Goal: Transaction & Acquisition: Purchase product/service

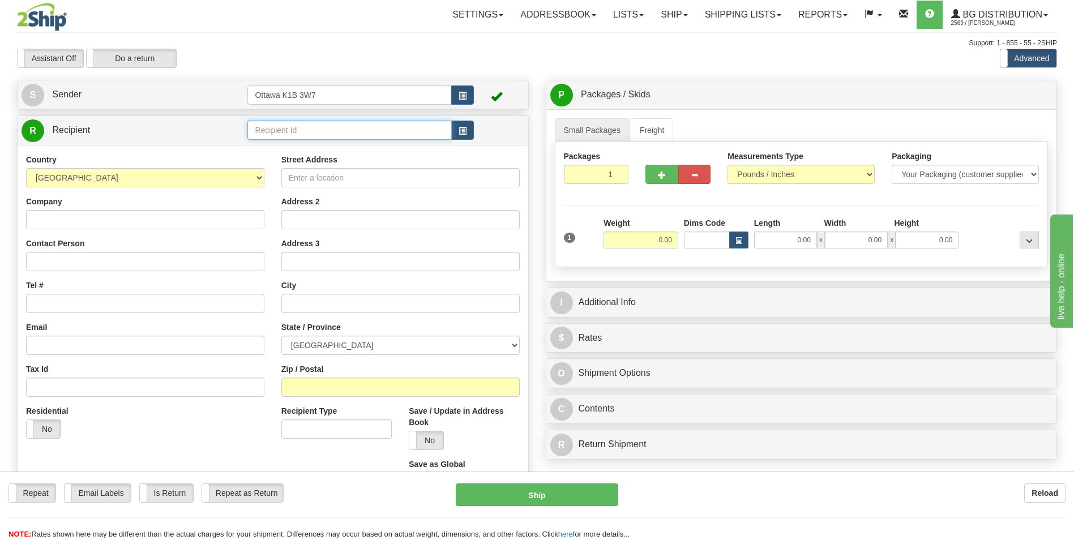
click at [258, 130] on input "text" at bounding box center [349, 130] width 204 height 19
click at [301, 152] on div "60111" at bounding box center [347, 148] width 193 height 12
type input "60111"
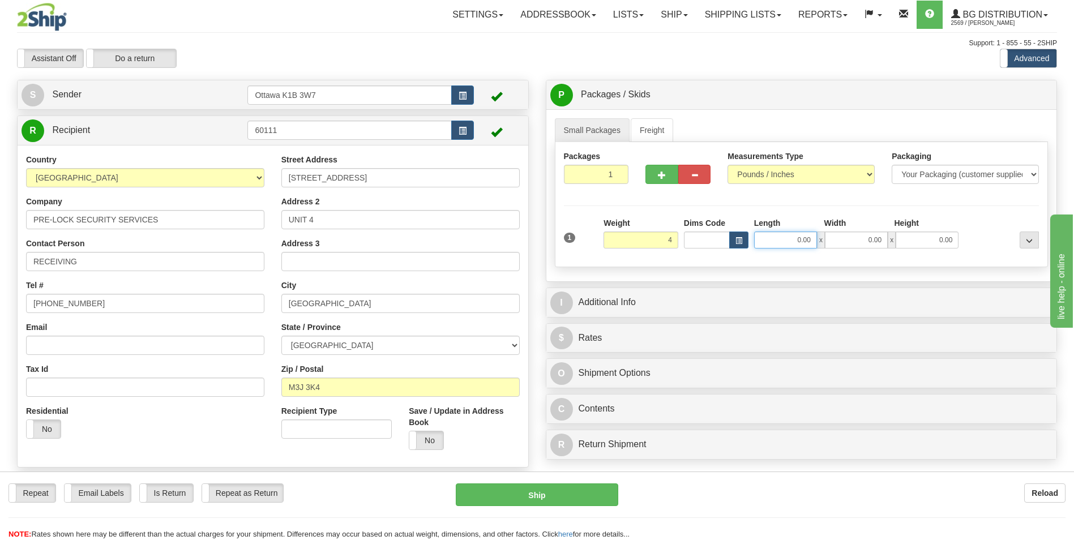
click at [776, 242] on input "0.00" at bounding box center [785, 240] width 63 height 17
type input "4.00"
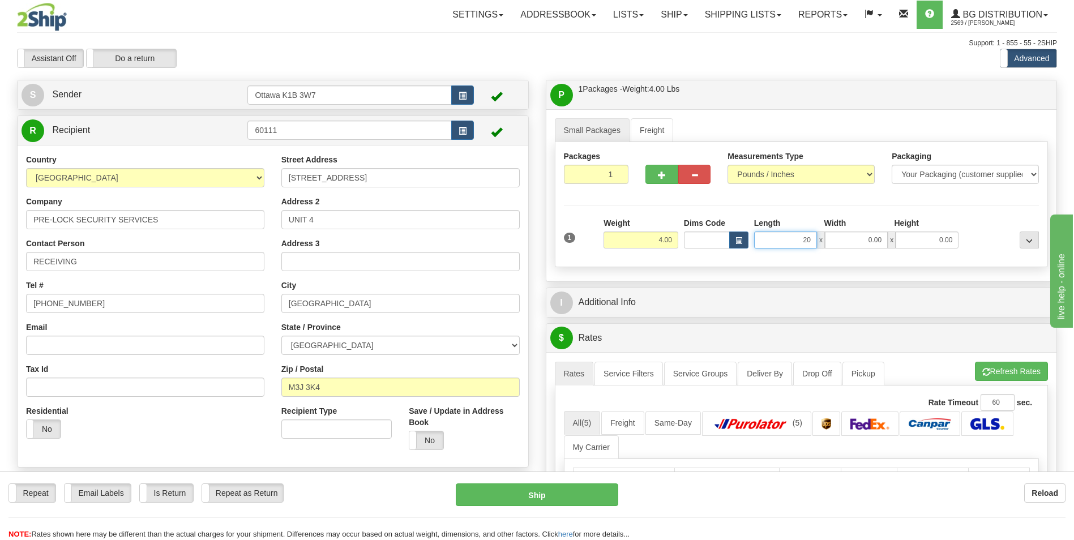
type input "20.00"
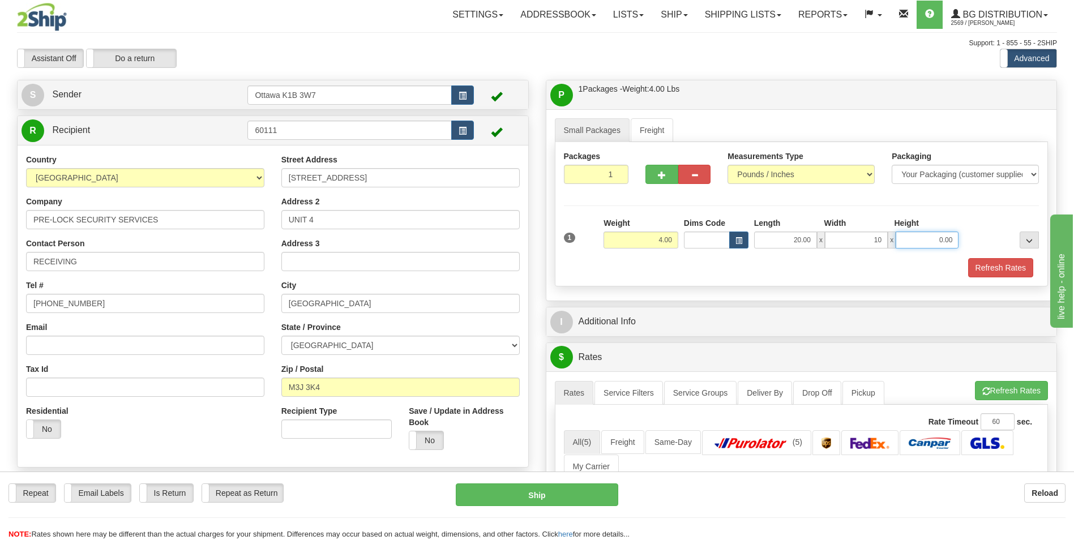
type input "10.00"
type input "7.00"
click at [804, 204] on div "Packages 1 1 Measurements Type" at bounding box center [802, 214] width 494 height 144
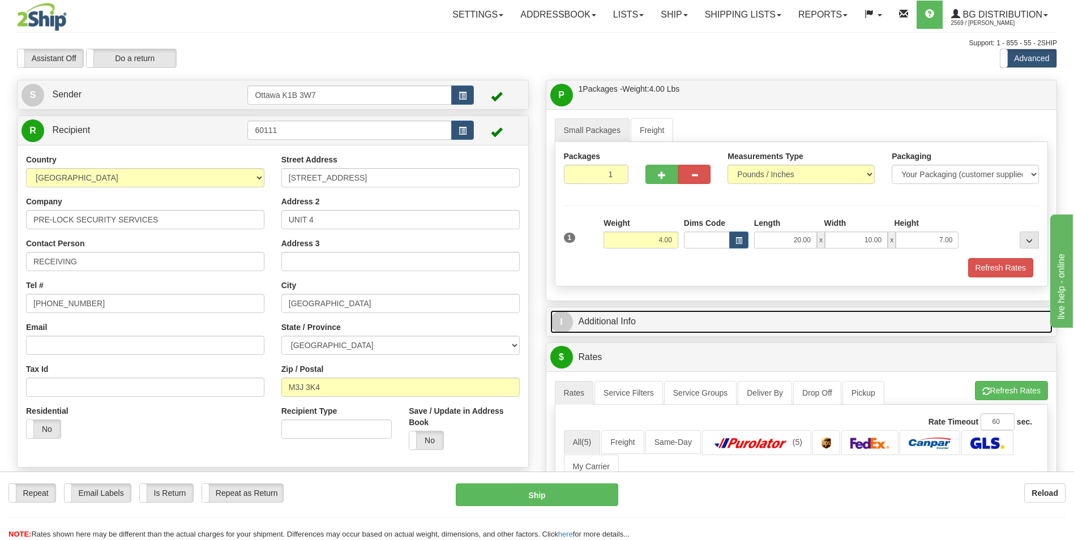
click at [682, 312] on link "I Additional Info" at bounding box center [801, 321] width 503 height 23
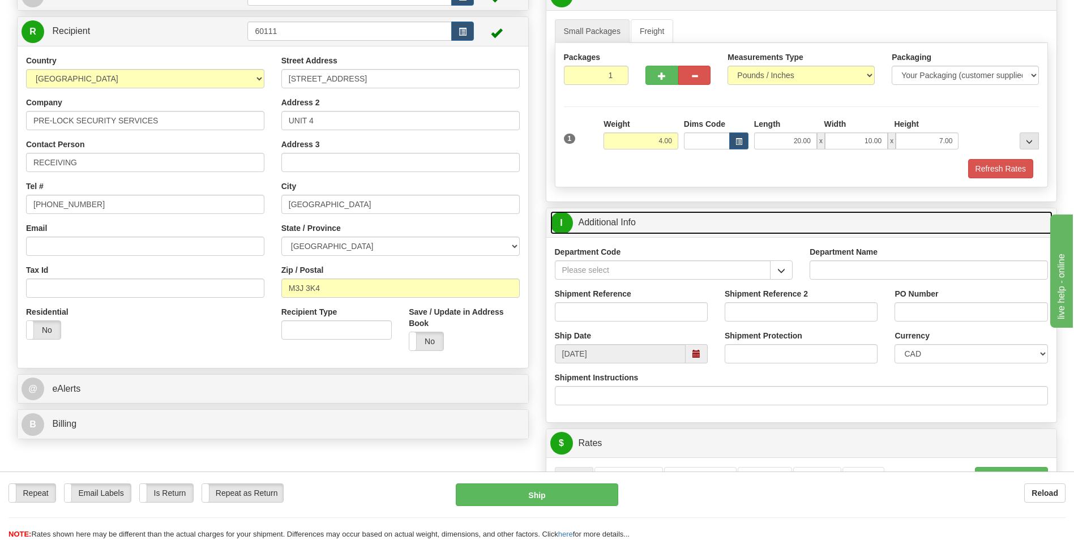
scroll to position [113, 0]
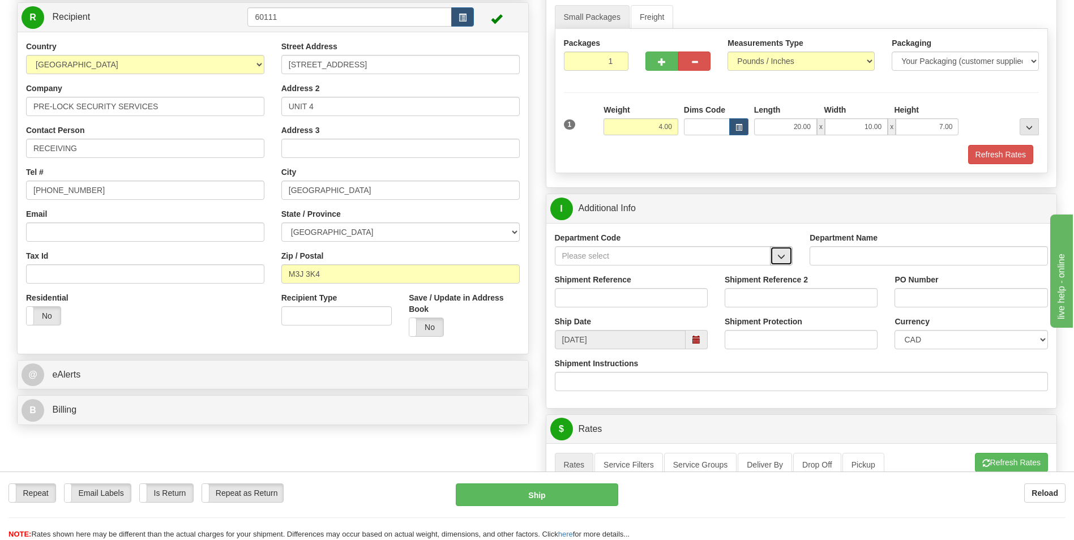
click at [780, 257] on span "button" at bounding box center [781, 256] width 8 height 7
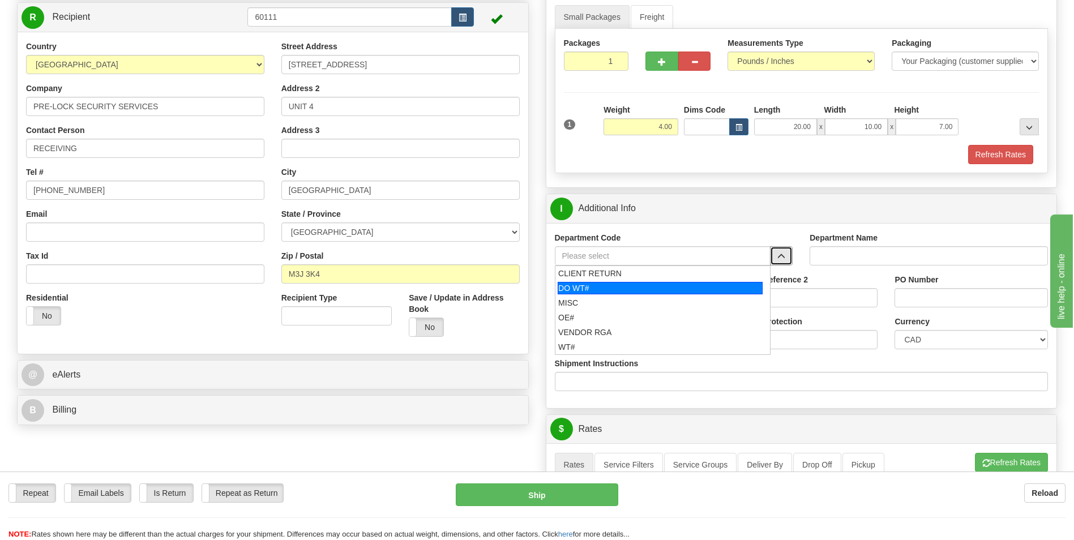
click at [706, 282] on div "DO WT#" at bounding box center [660, 288] width 205 height 12
type input "DO WT#"
type input "DIRECT ORDERS"
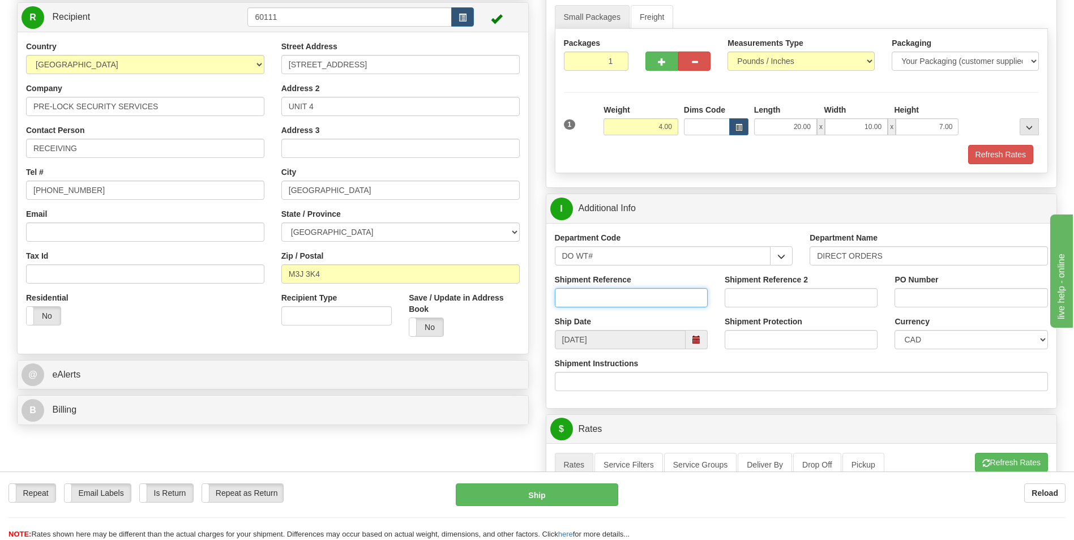
click at [628, 301] on input "Shipment Reference" at bounding box center [631, 297] width 153 height 19
type input "166543-00"
click at [917, 298] on input "PO Number" at bounding box center [970, 297] width 153 height 19
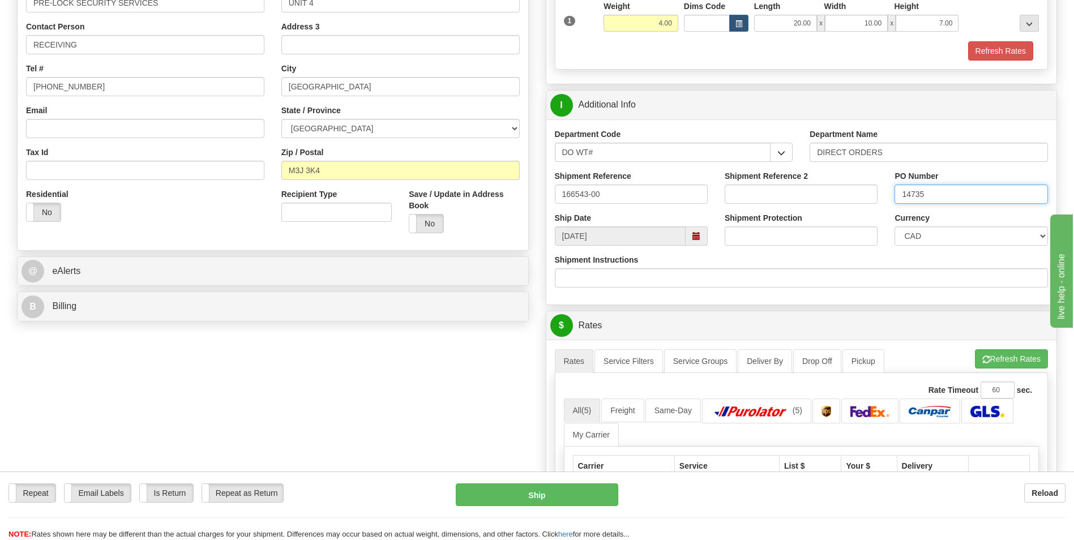
scroll to position [226, 0]
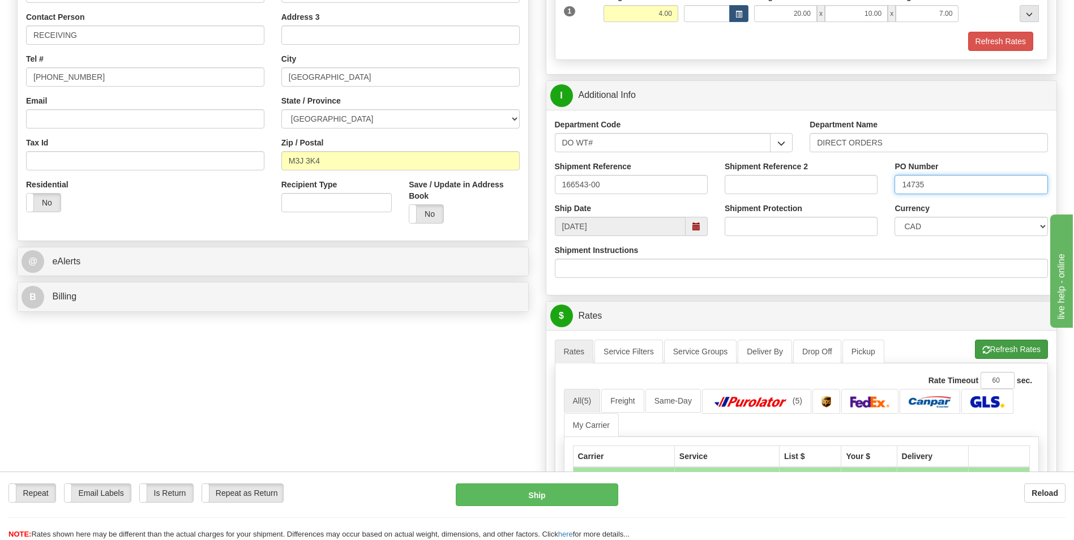
type input "14735"
drag, startPoint x: 1017, startPoint y: 349, endPoint x: 1006, endPoint y: 346, distance: 11.1
click at [1017, 349] on button "Refresh Rates" at bounding box center [1011, 349] width 73 height 19
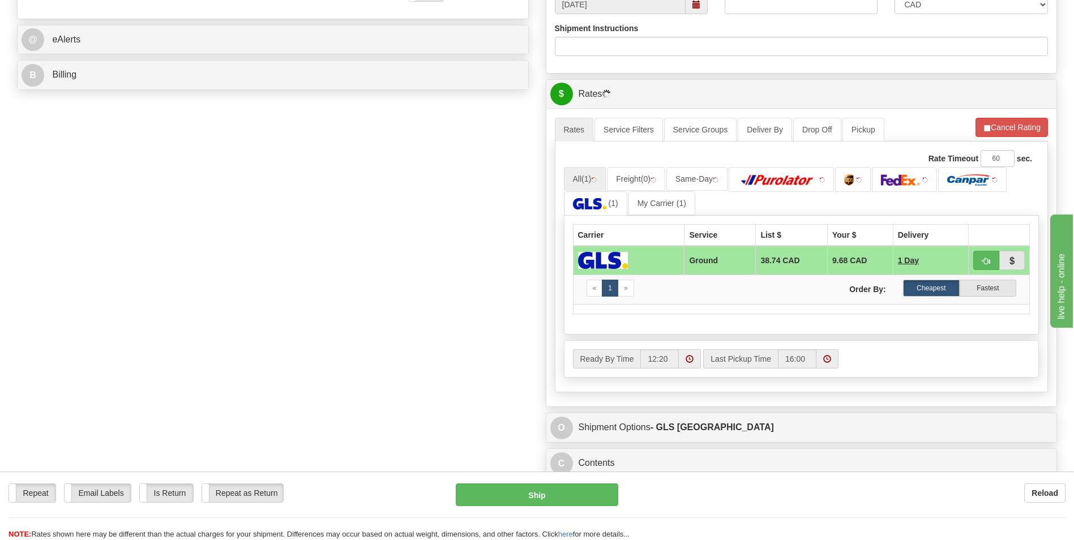
scroll to position [453, 0]
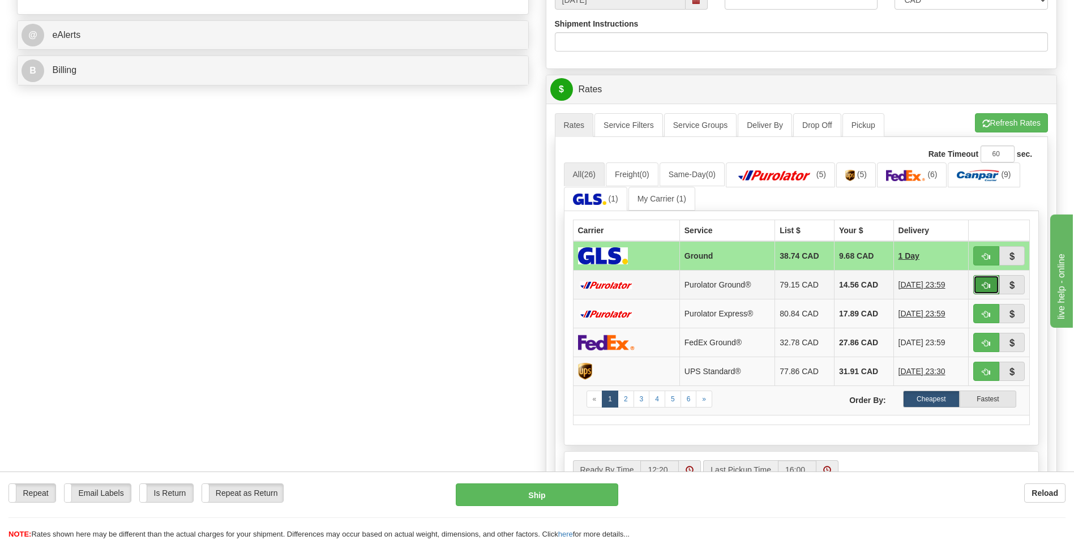
click at [983, 282] on span "button" at bounding box center [986, 285] width 8 height 7
type input "260"
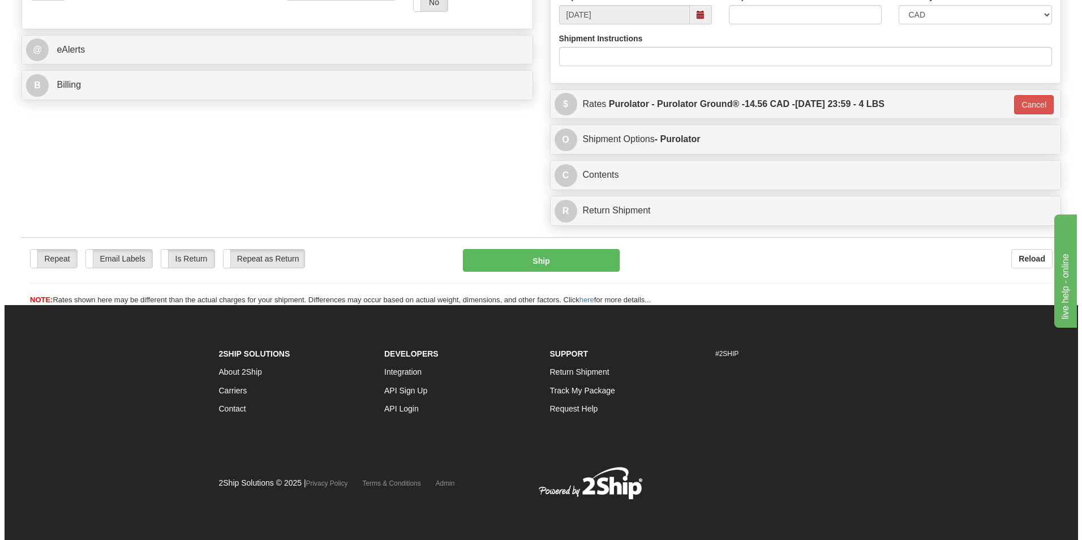
scroll to position [437, 0]
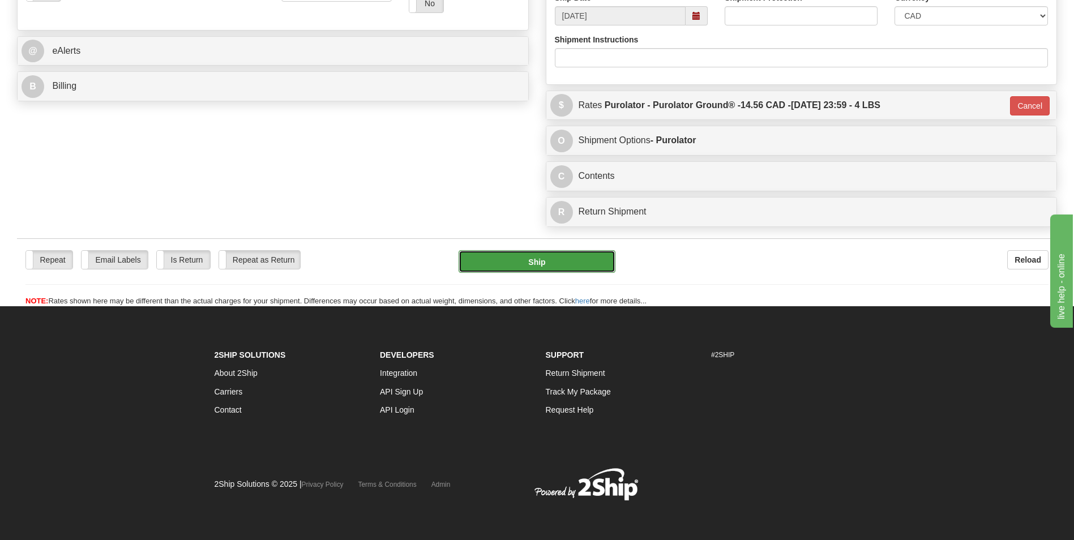
click at [539, 251] on button "Ship" at bounding box center [536, 261] width 156 height 23
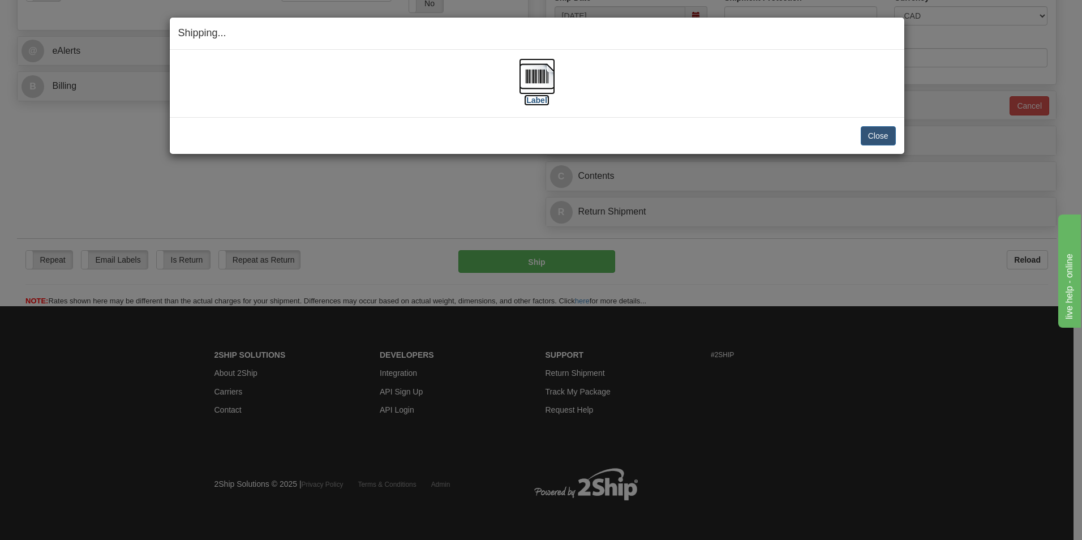
click at [542, 98] on label "[Label]" at bounding box center [537, 100] width 26 height 11
click at [874, 134] on button "Close" at bounding box center [878, 135] width 35 height 19
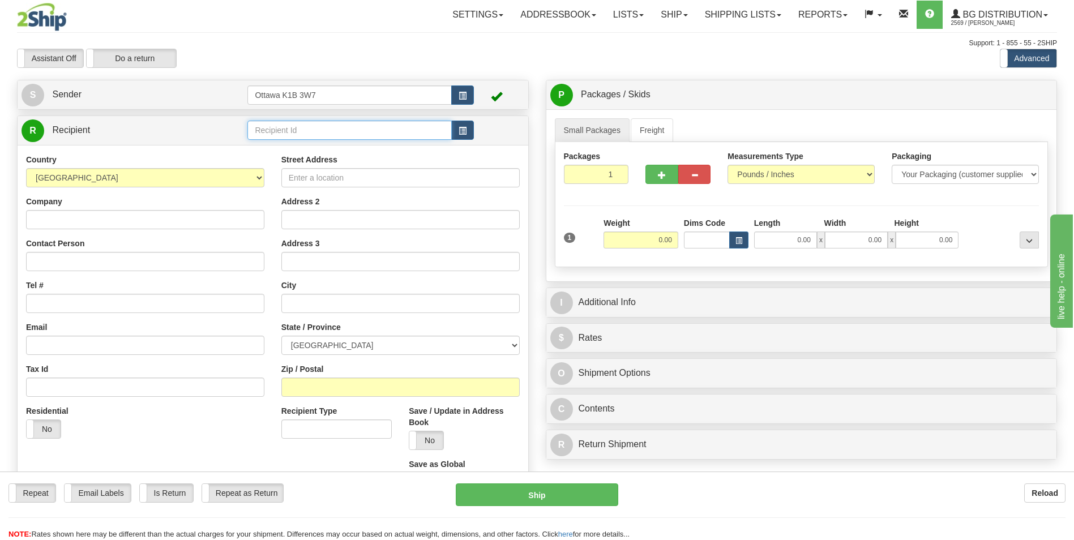
click at [338, 127] on input "text" at bounding box center [349, 130] width 204 height 19
click at [324, 144] on div "60087" at bounding box center [347, 147] width 192 height 11
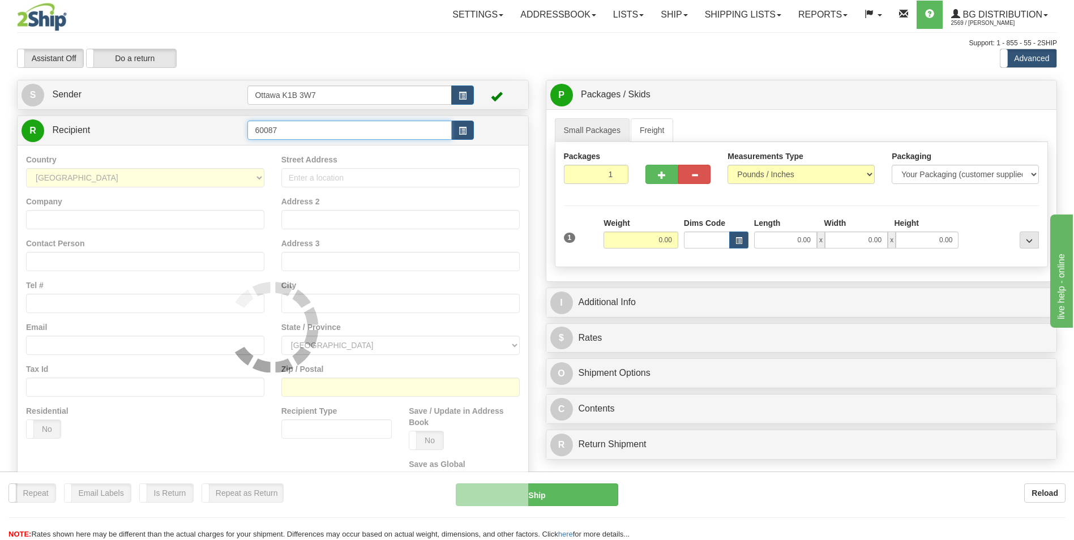
type input "60087"
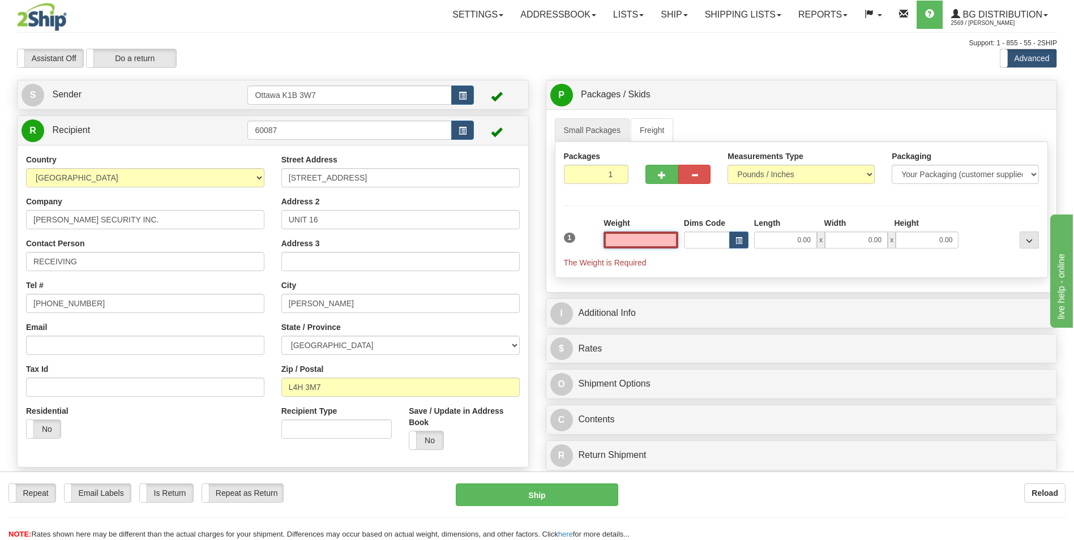
click at [661, 242] on input "text" at bounding box center [640, 240] width 75 height 17
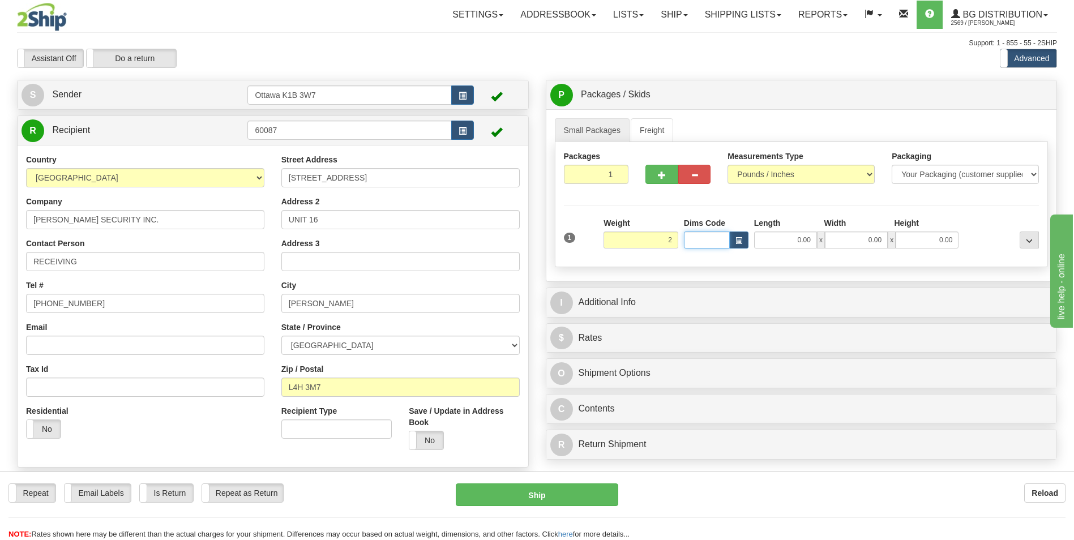
type input "2.00"
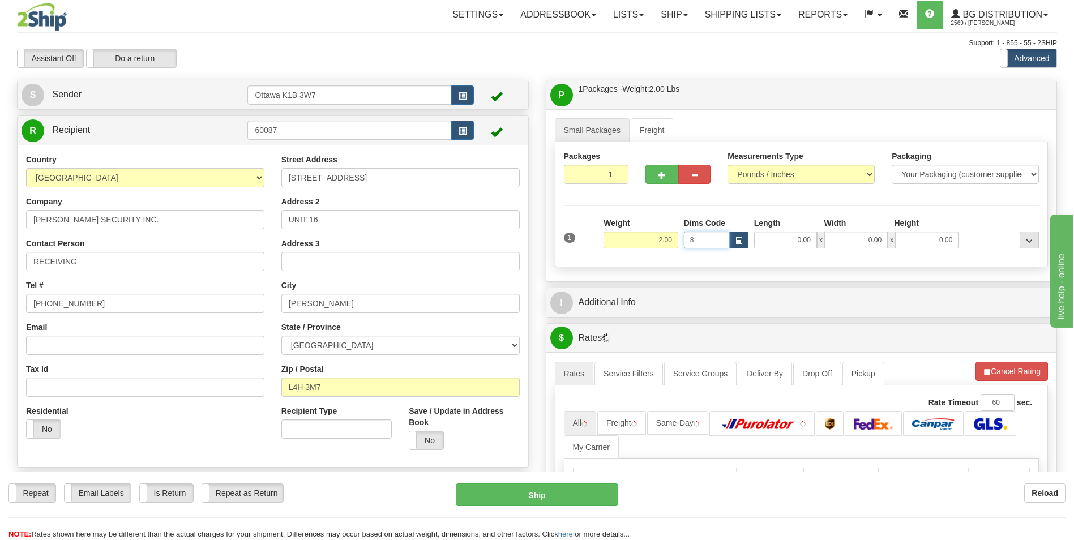
type input "8"
click at [705, 238] on input "8" at bounding box center [707, 240] width 46 height 17
click at [803, 237] on input "0.00" at bounding box center [785, 240] width 63 height 17
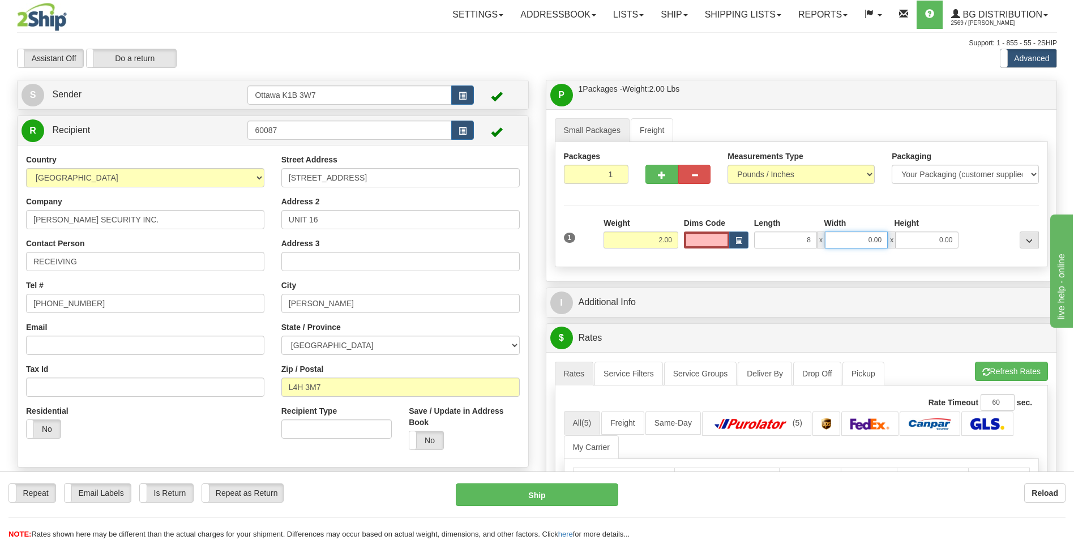
type input "8.00"
type input "7.00"
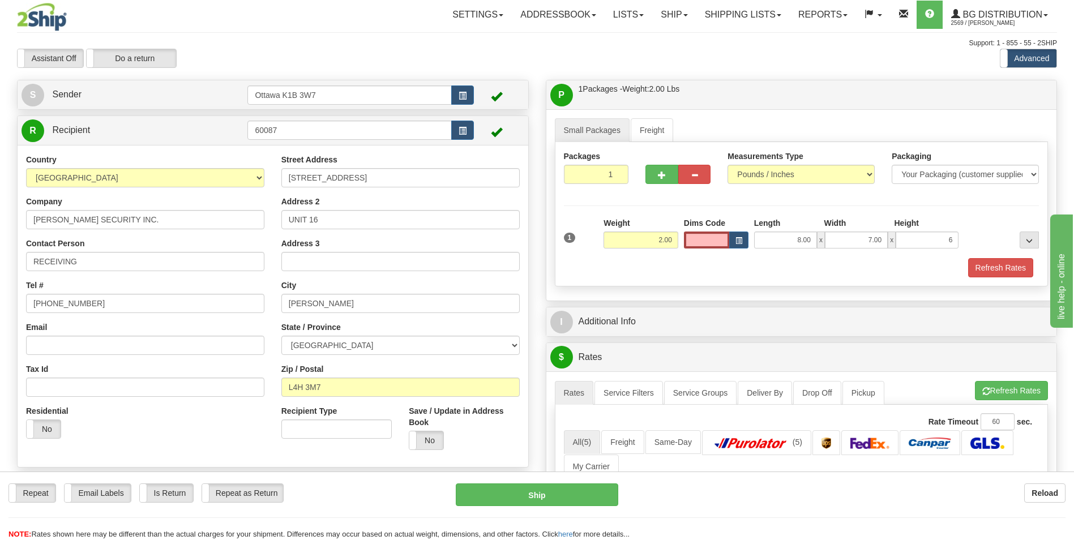
type input "6.00"
click at [784, 213] on div "Packages 1 1 Measurements Type" at bounding box center [802, 214] width 494 height 144
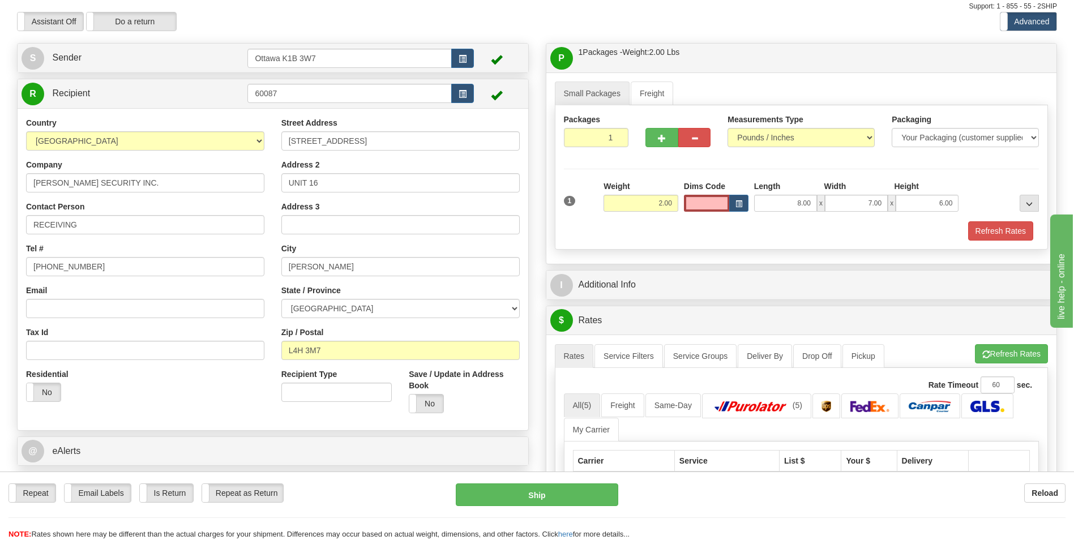
scroll to position [57, 0]
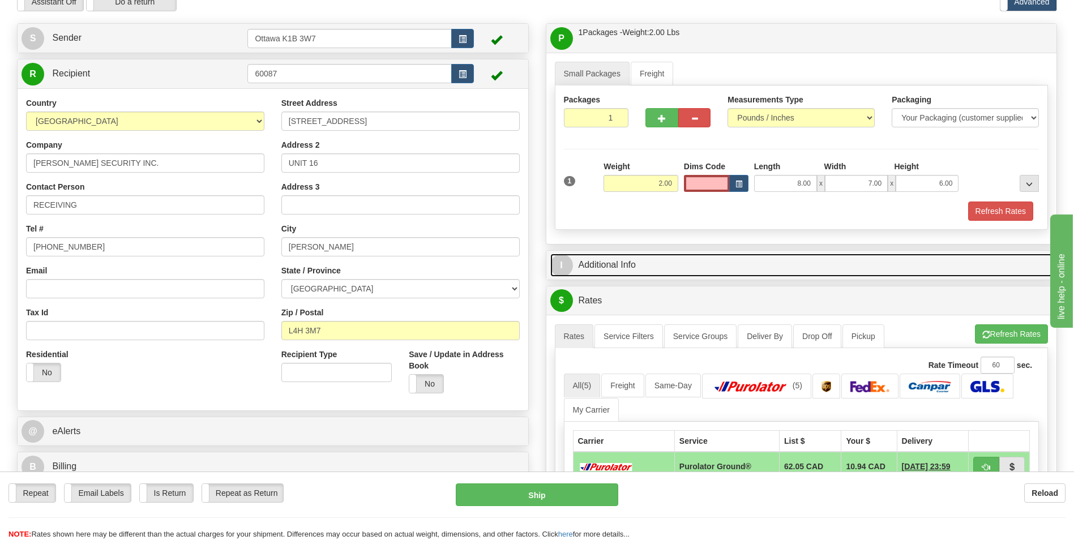
click at [652, 263] on link "I Additional Info" at bounding box center [801, 265] width 503 height 23
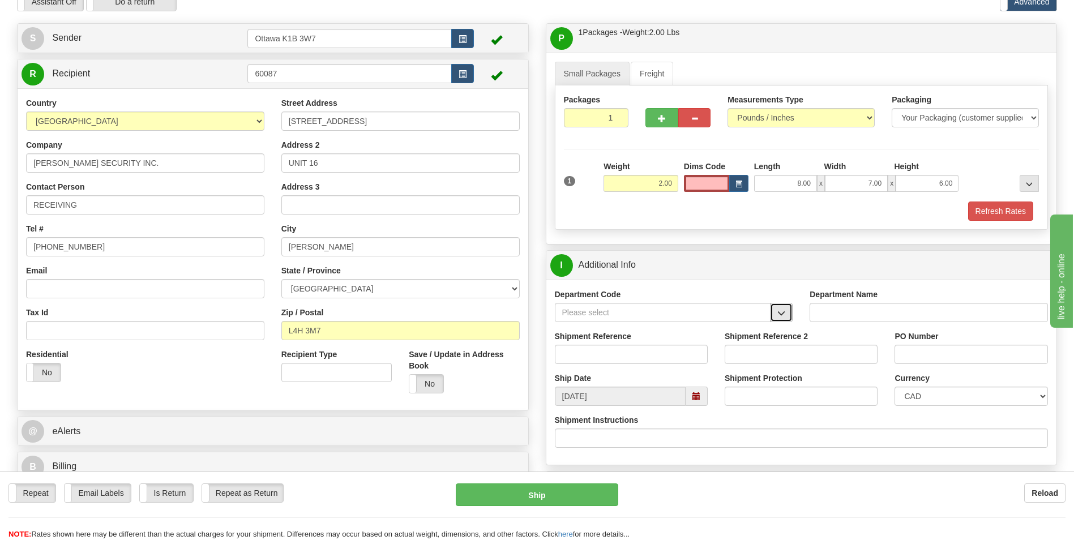
click at [782, 312] on span "button" at bounding box center [781, 313] width 8 height 7
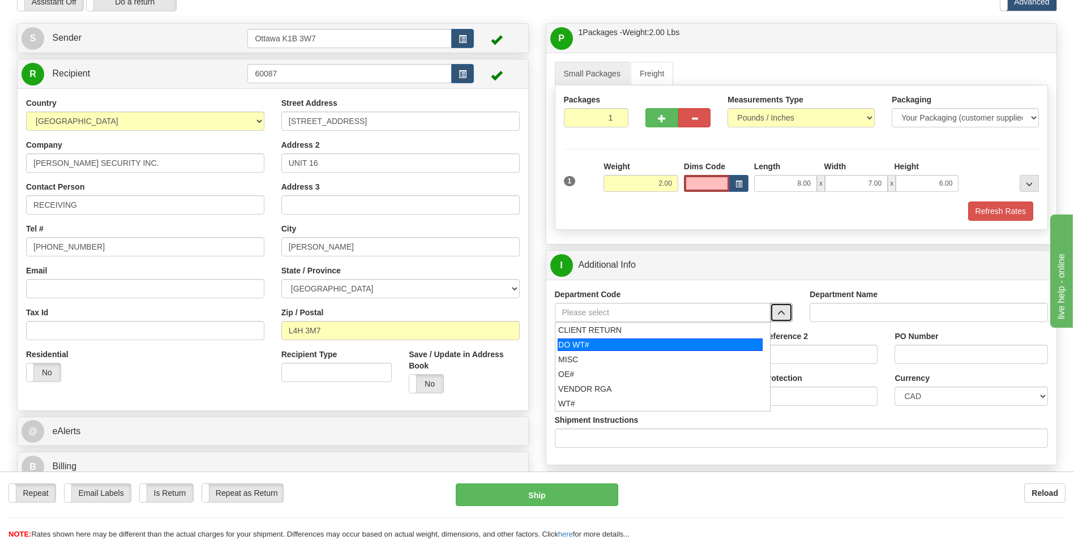
click at [640, 344] on div "DO WT#" at bounding box center [660, 344] width 205 height 12
type input "DO WT#"
type input "DIRECT ORDERS"
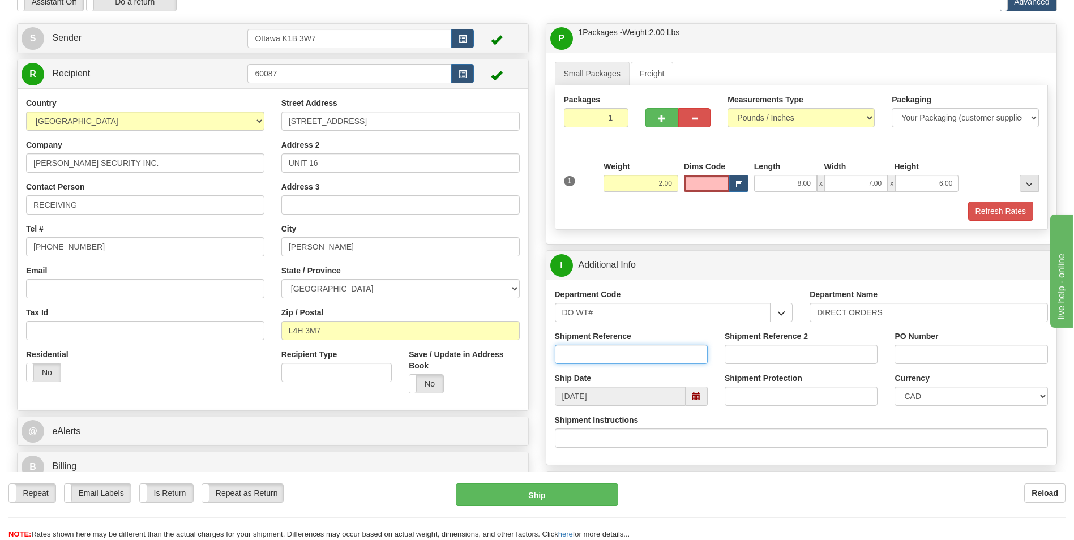
click at [576, 351] on input "Shipment Reference" at bounding box center [631, 354] width 153 height 19
type input "166554-00"
click at [976, 353] on input "PO Number" at bounding box center [970, 354] width 153 height 19
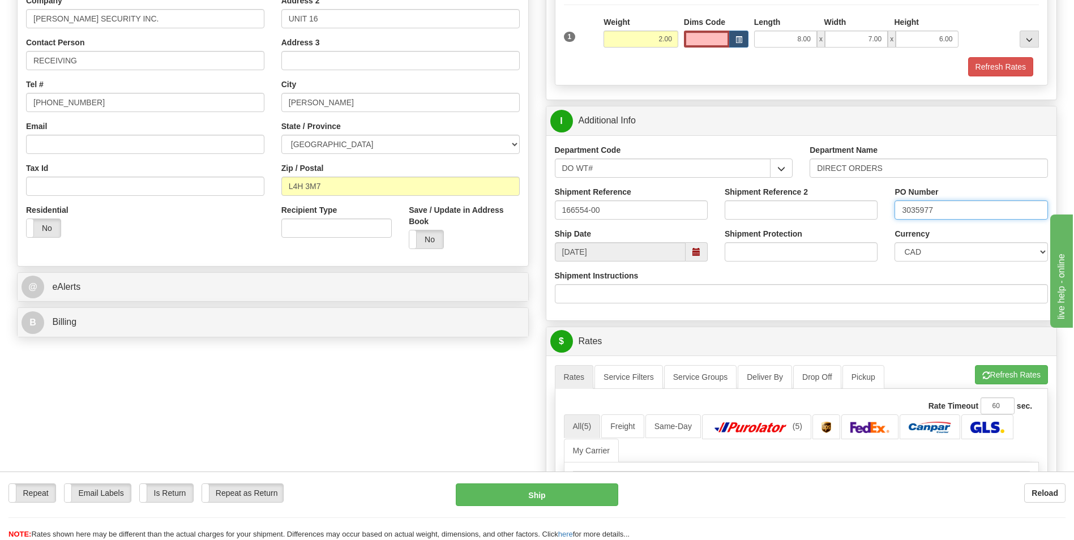
scroll to position [226, 0]
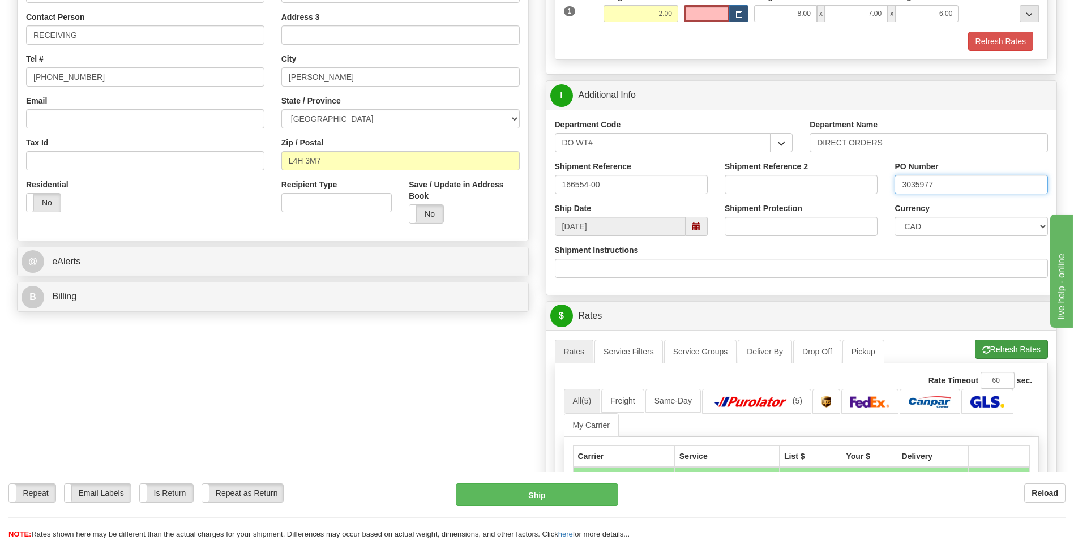
type input "3035977"
click at [1001, 354] on button "Refresh Rates" at bounding box center [1011, 349] width 73 height 19
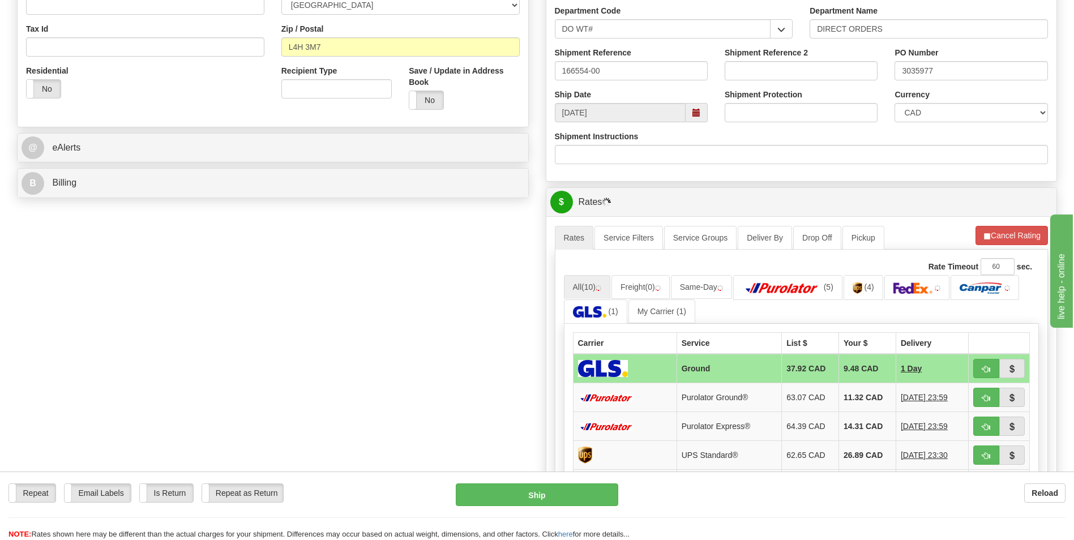
scroll to position [396, 0]
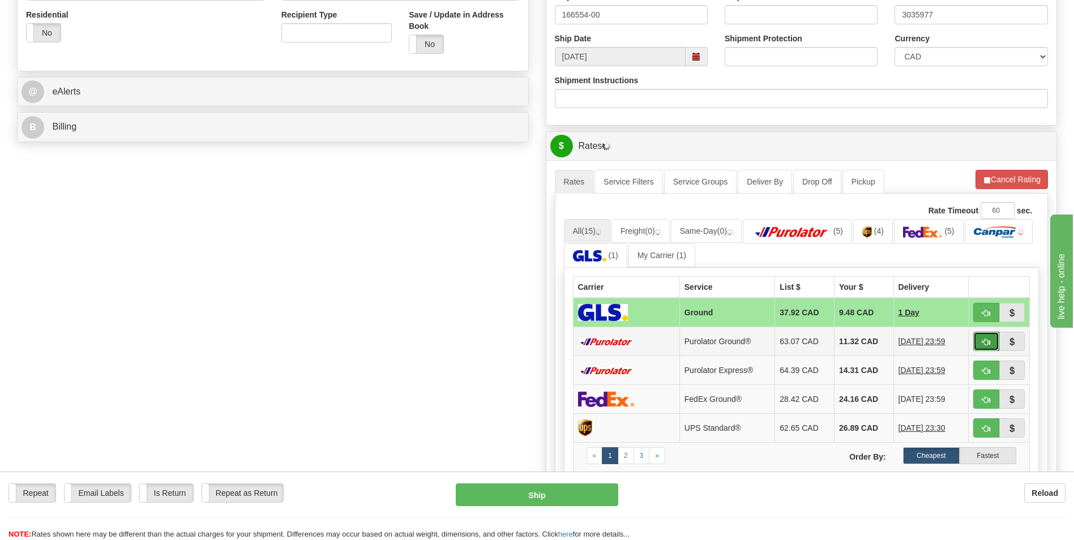
click at [986, 340] on span "button" at bounding box center [986, 341] width 8 height 7
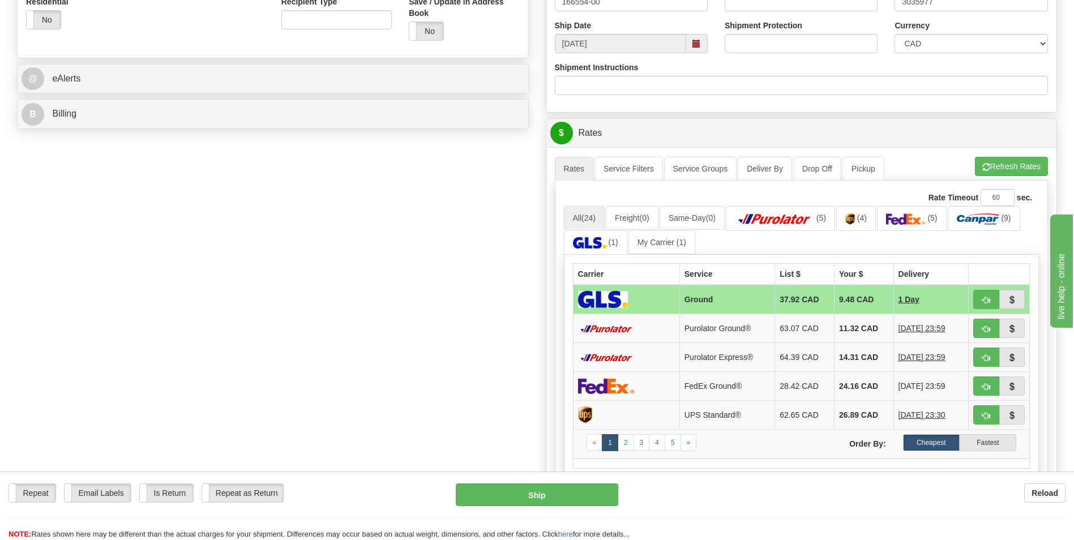
scroll to position [453, 0]
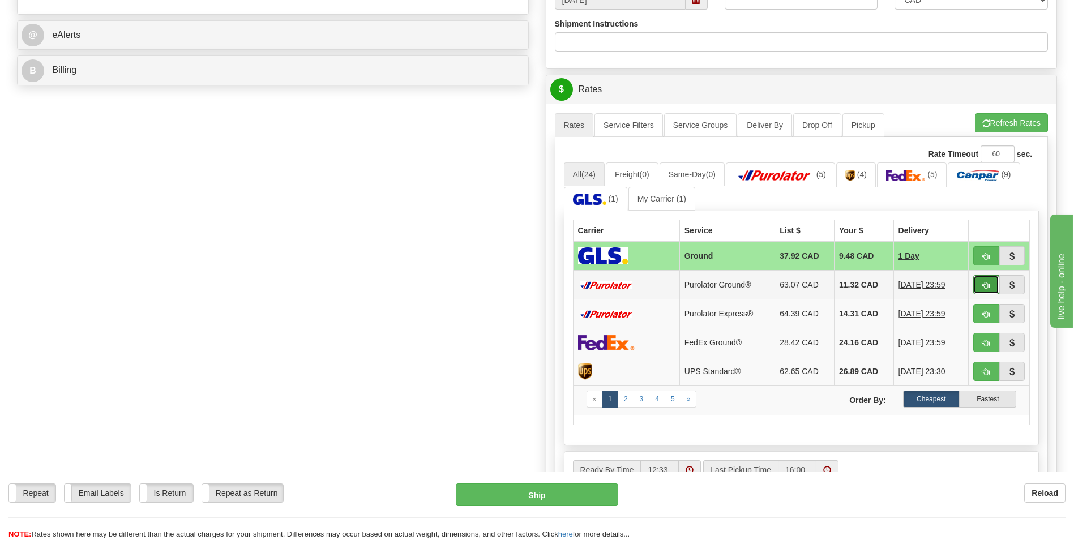
click at [979, 281] on button "button" at bounding box center [986, 284] width 26 height 19
type input "260"
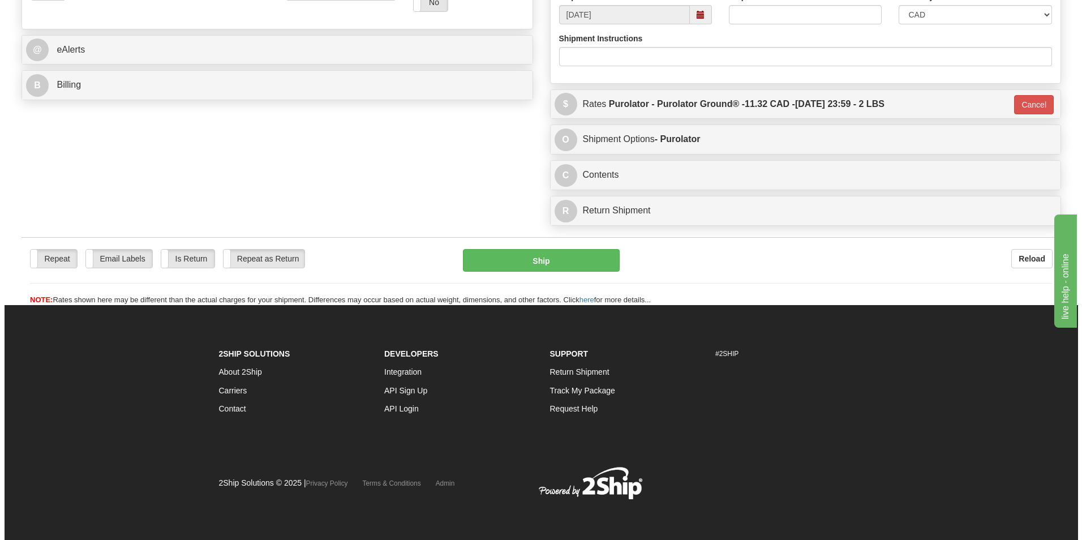
scroll to position [438, 0]
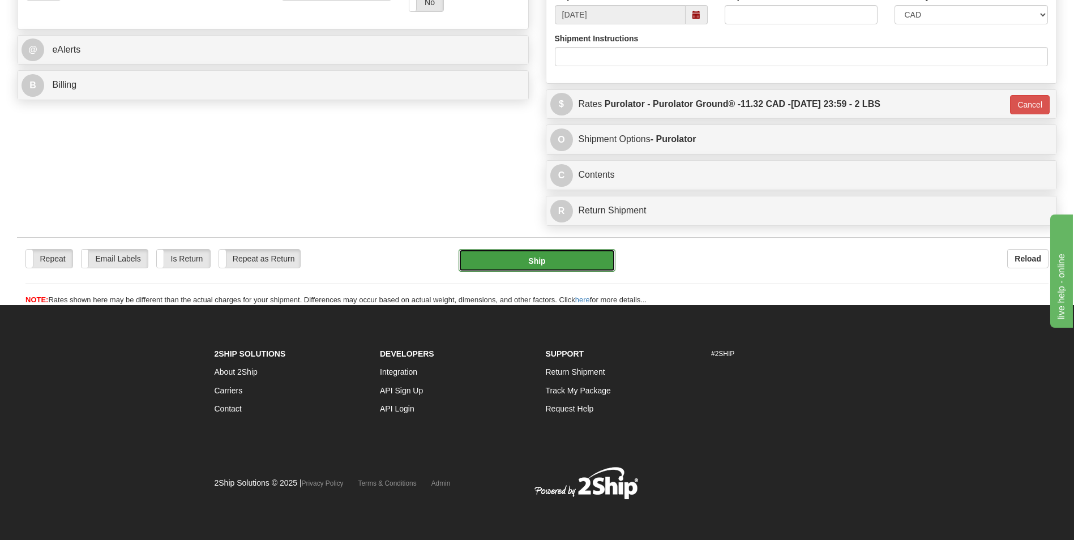
click at [545, 258] on button "Ship" at bounding box center [536, 260] width 156 height 23
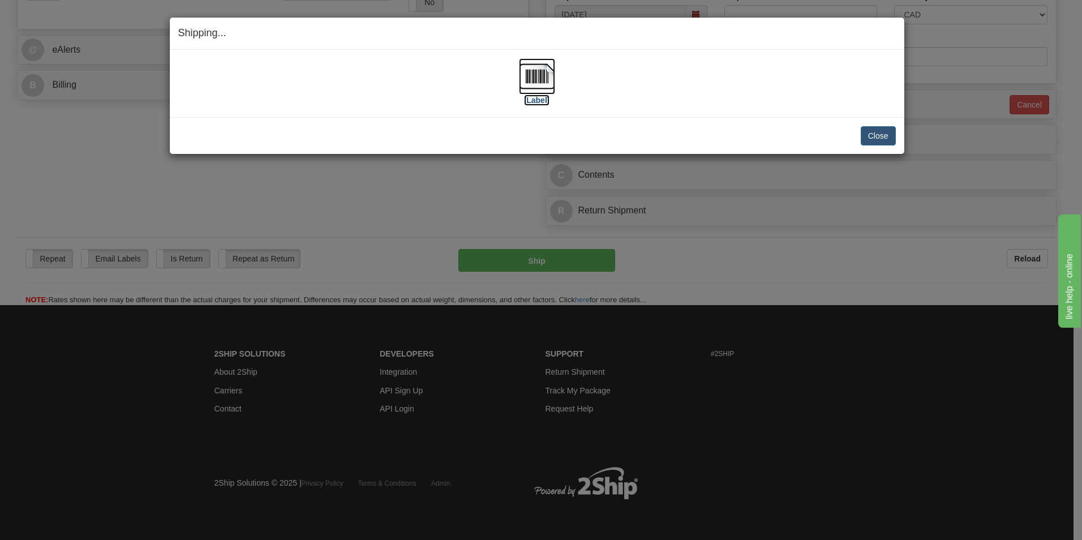
click at [541, 103] on label "[Label]" at bounding box center [537, 100] width 26 height 11
click at [863, 134] on button "Close" at bounding box center [878, 135] width 35 height 19
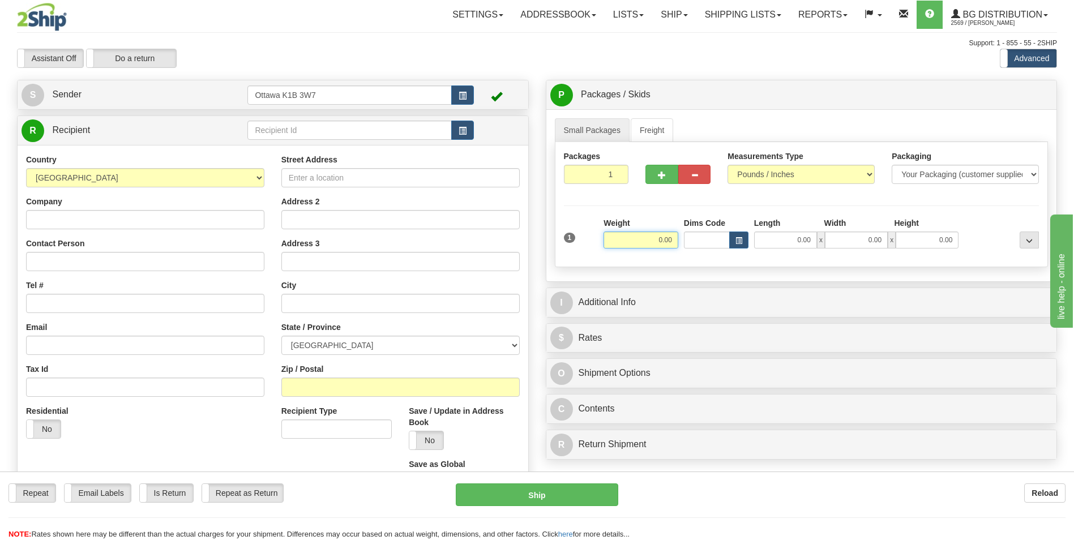
click at [670, 240] on input "0.00" at bounding box center [640, 240] width 75 height 17
type input "5.00"
click at [787, 246] on input "0.00" at bounding box center [785, 240] width 63 height 17
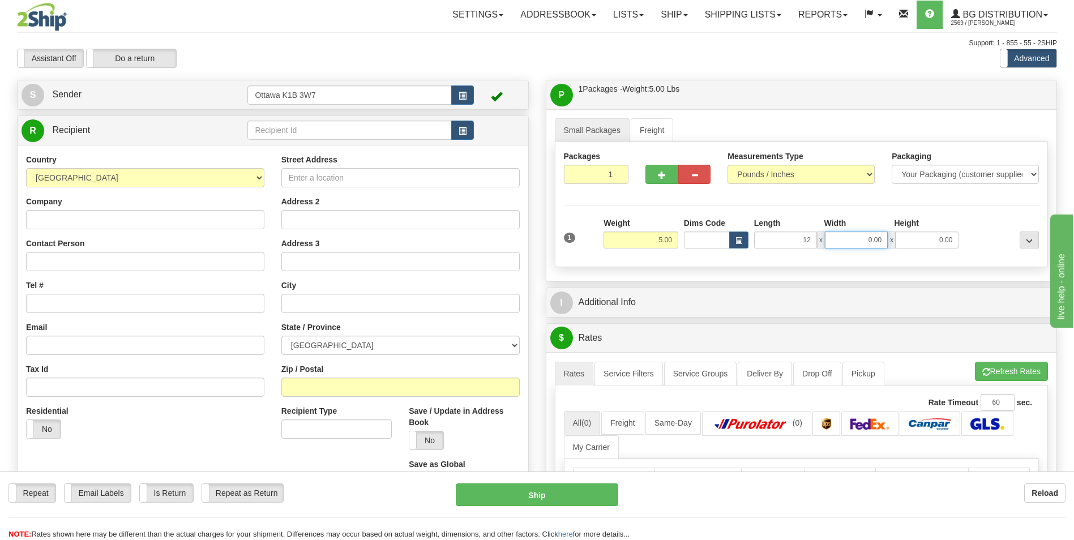
type input "12.00"
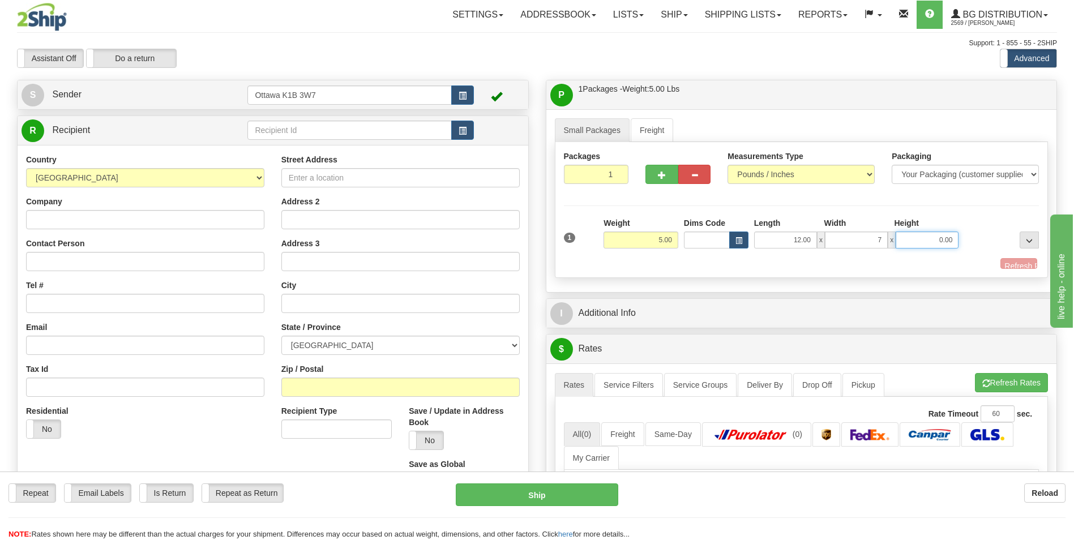
type input "7.00"
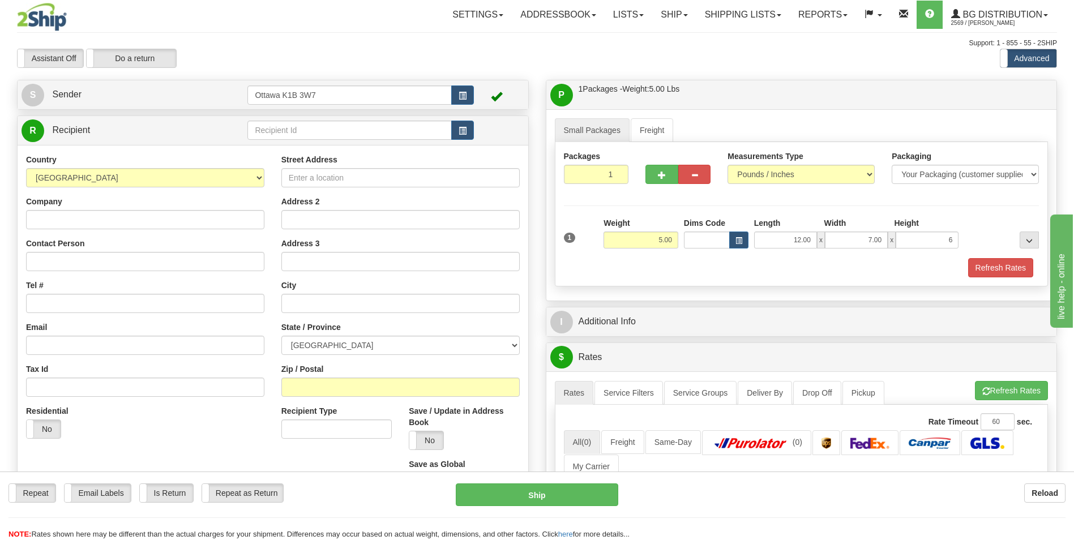
type input "6.00"
click at [812, 205] on hr at bounding box center [801, 205] width 475 height 1
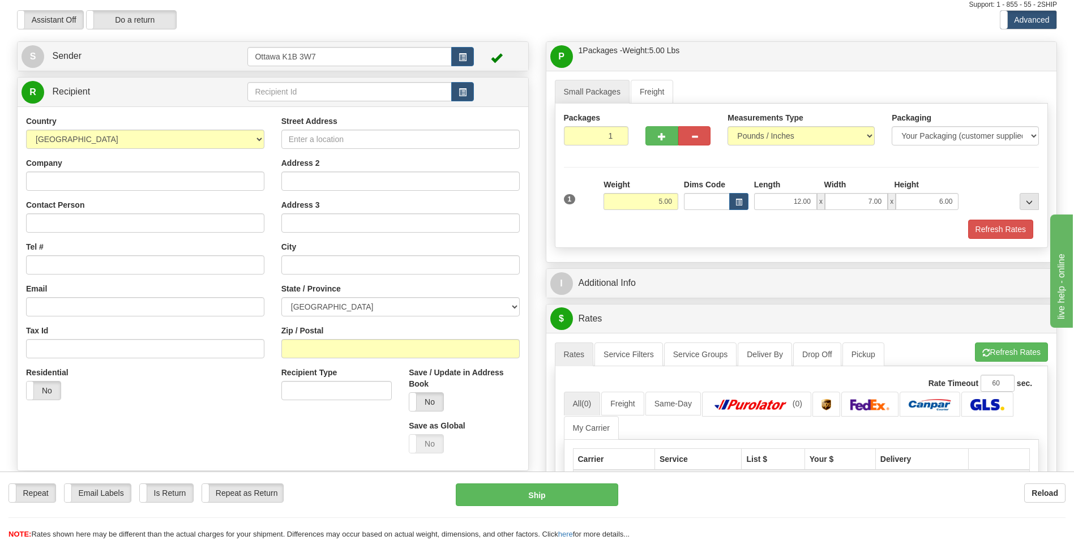
scroll to position [57, 0]
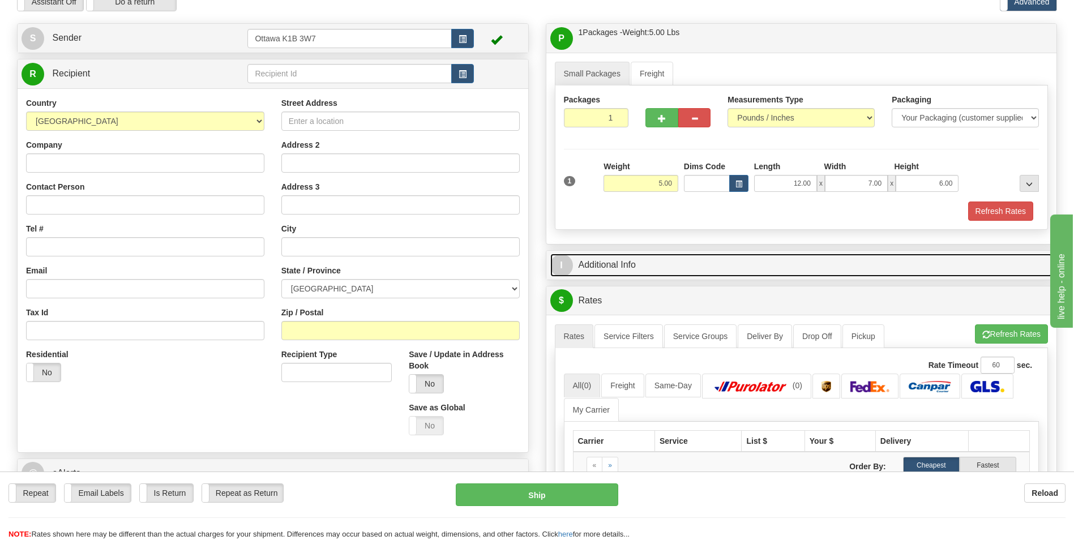
click at [628, 258] on link "I Additional Info" at bounding box center [801, 265] width 503 height 23
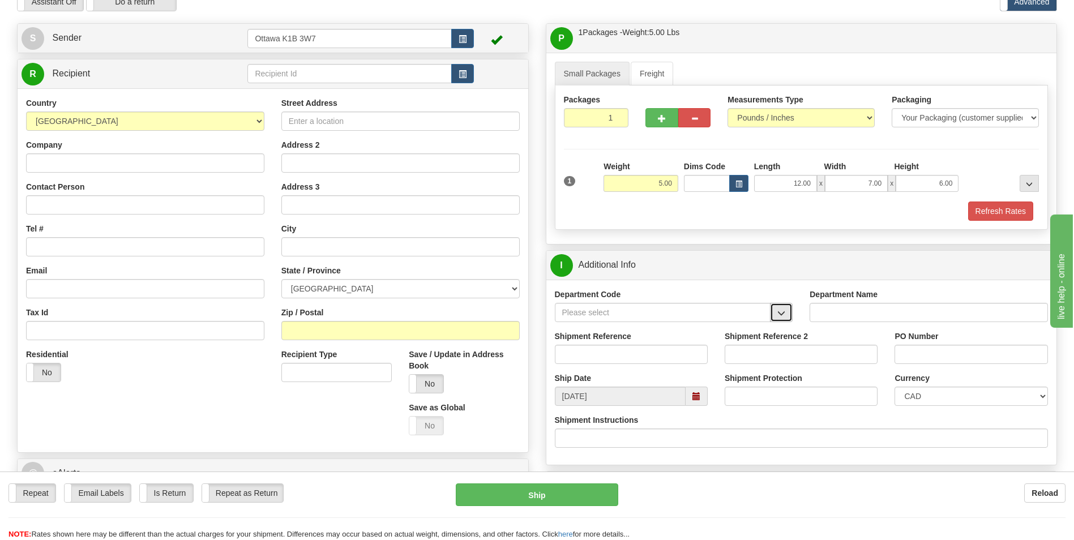
click at [788, 312] on button "button" at bounding box center [781, 312] width 23 height 19
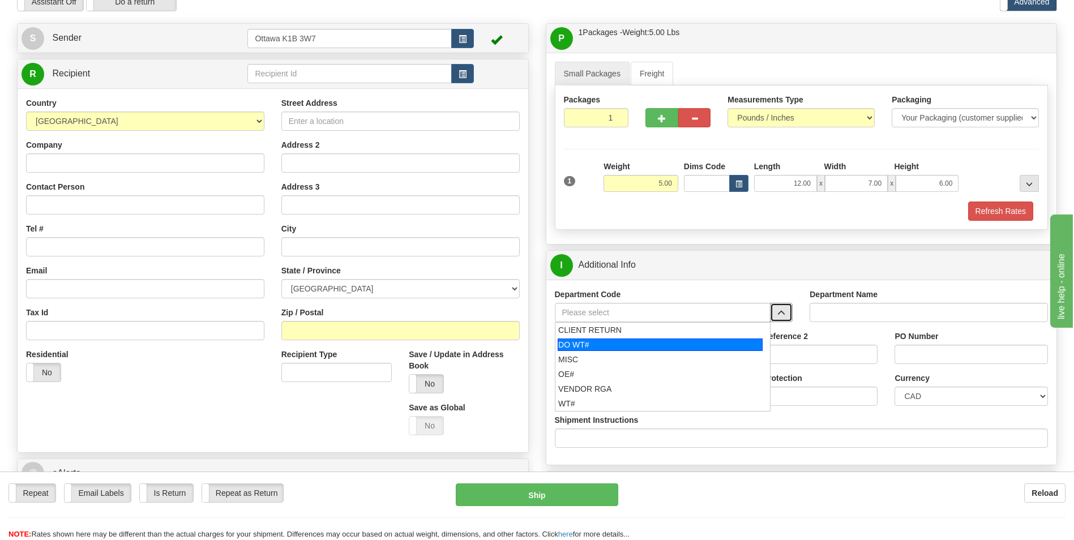
click at [675, 345] on div "DO WT#" at bounding box center [660, 344] width 205 height 12
type input "DO WT#"
type input "DIRECT ORDERS"
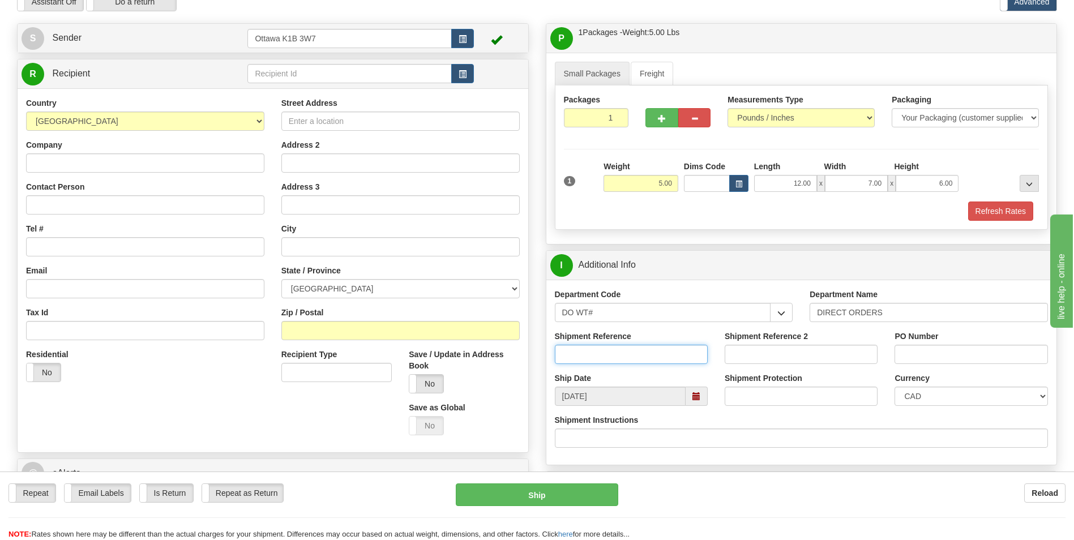
click at [587, 360] on input "Shipment Reference" at bounding box center [631, 354] width 153 height 19
type input "166527-00"
click at [923, 361] on input "PO Number" at bounding box center [970, 354] width 153 height 19
type input "p"
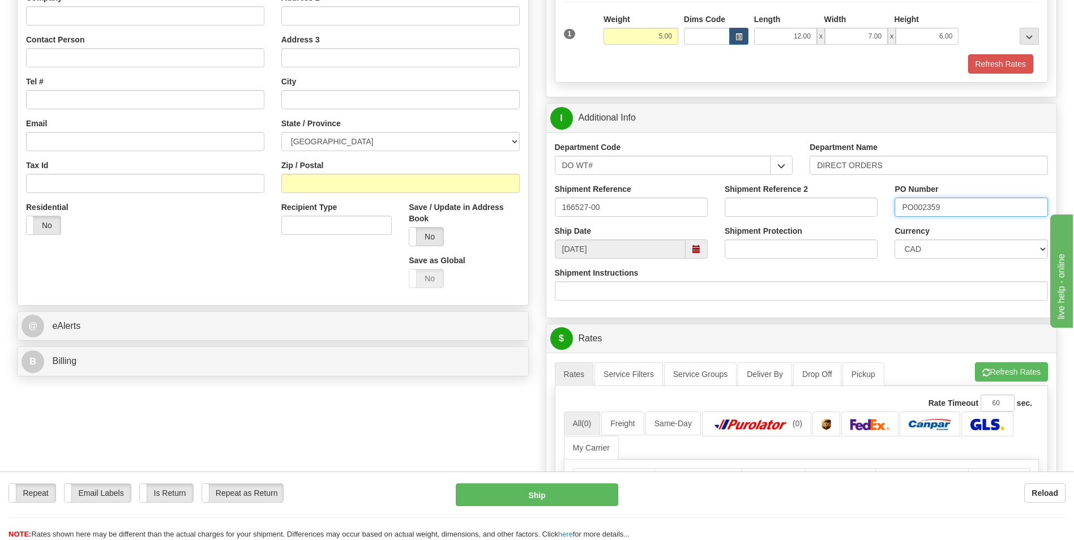
scroll to position [226, 0]
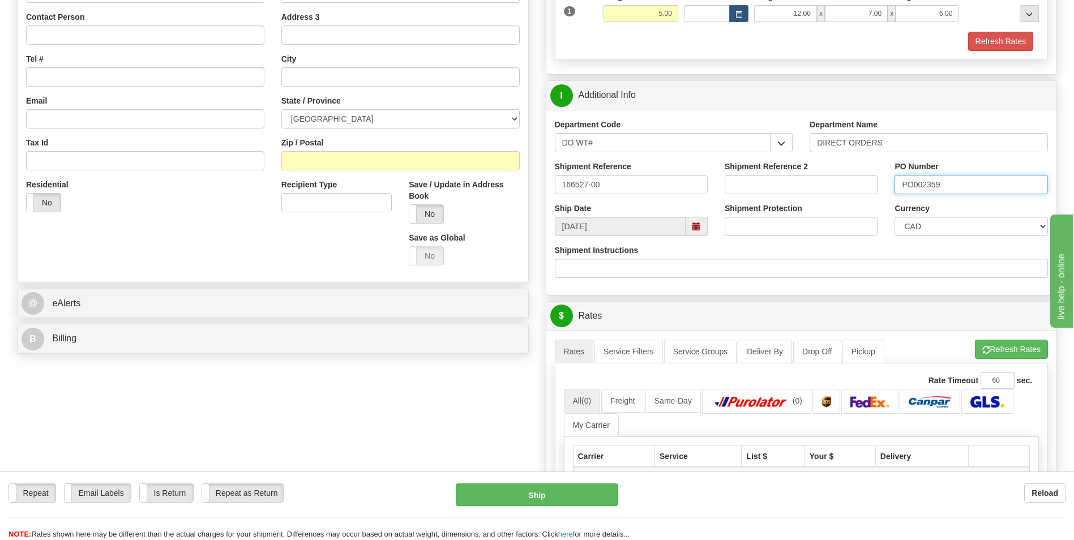
type input "PO002359"
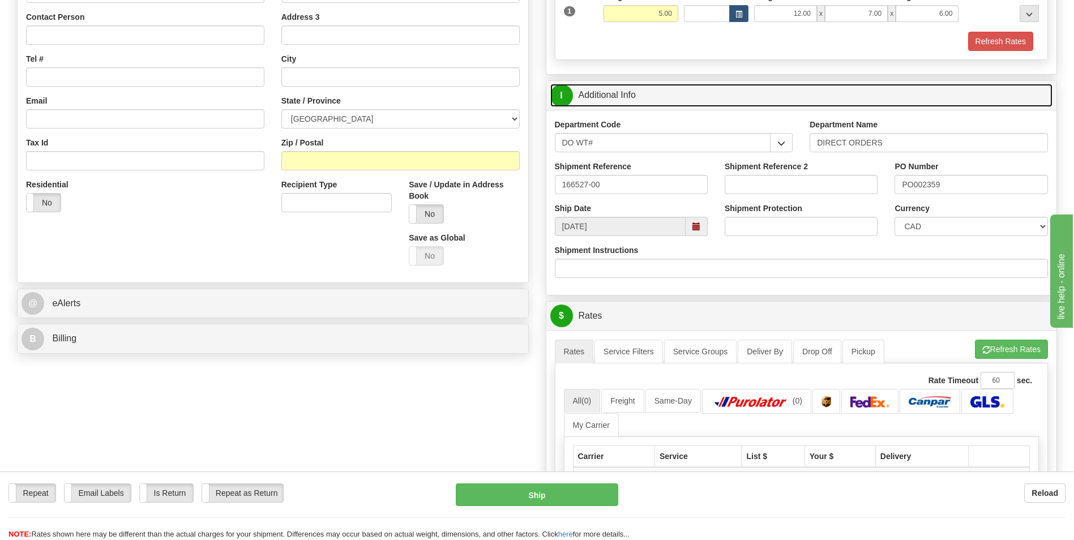
click at [751, 88] on link "I Additional Info" at bounding box center [801, 95] width 503 height 23
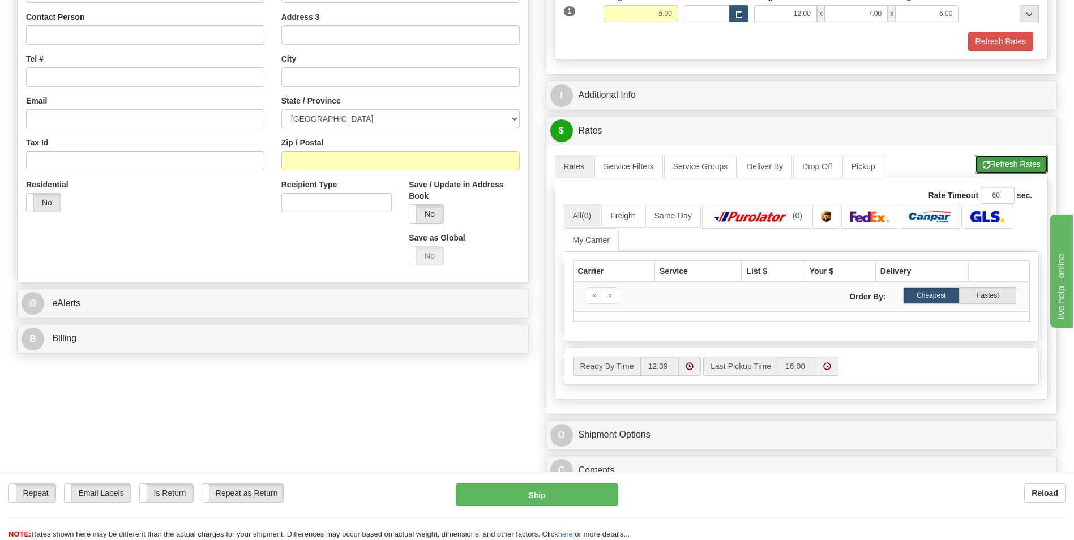
click at [1002, 168] on button "Refresh Rates" at bounding box center [1011, 164] width 73 height 19
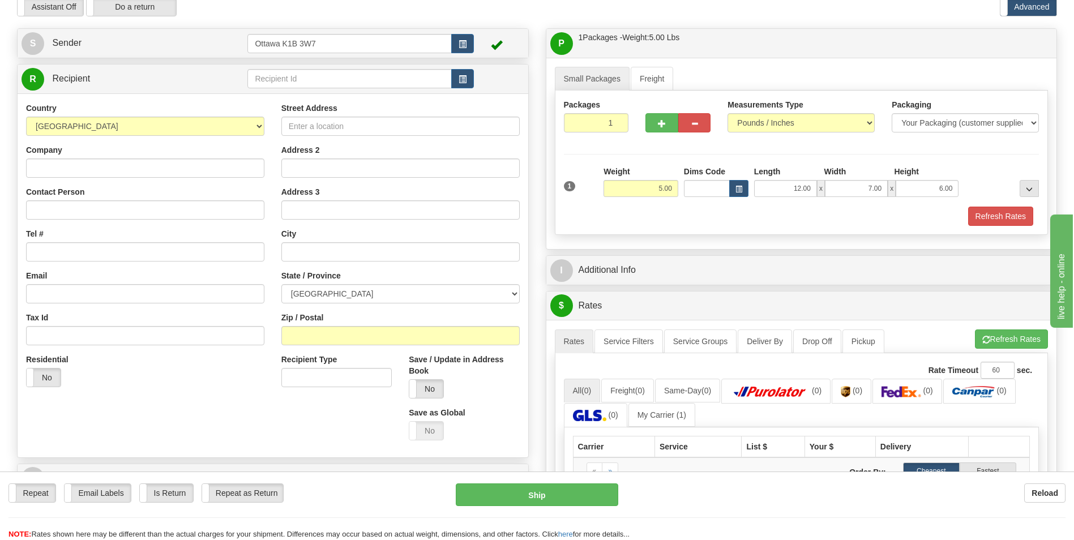
scroll to position [0, 0]
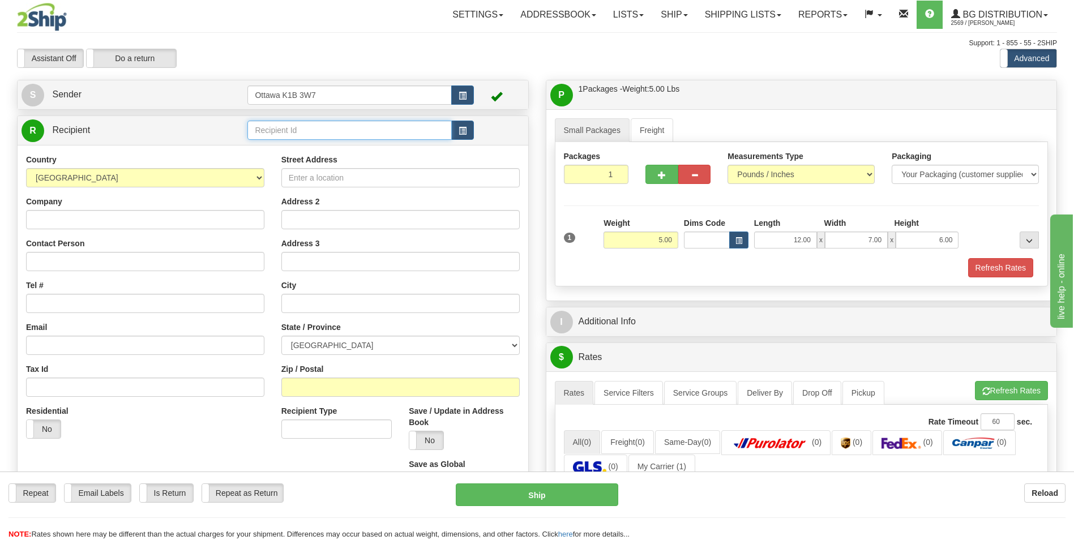
click at [300, 127] on input "text" at bounding box center [349, 130] width 204 height 19
click at [296, 152] on div "60117" at bounding box center [347, 148] width 193 height 12
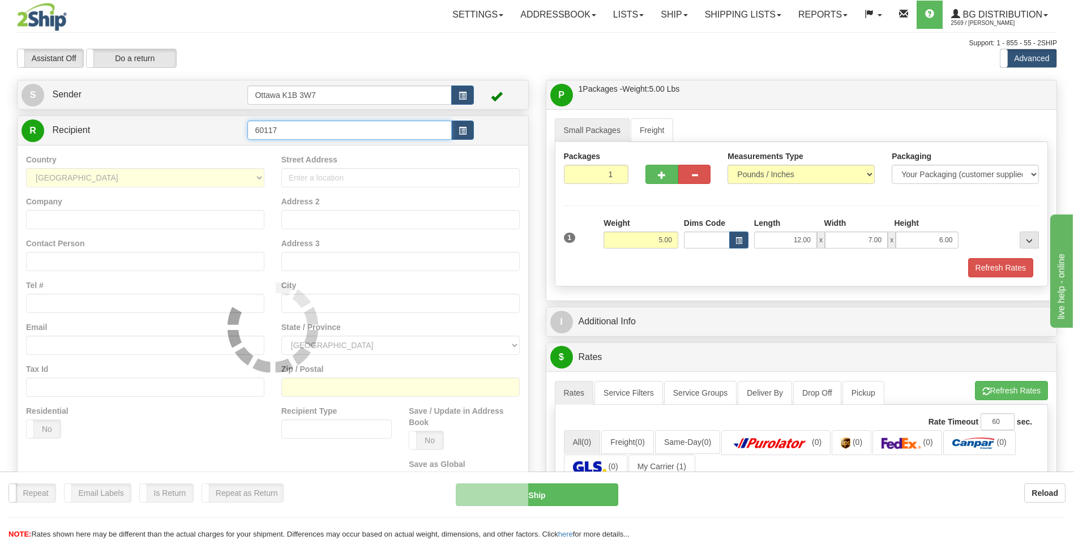
type input "60117"
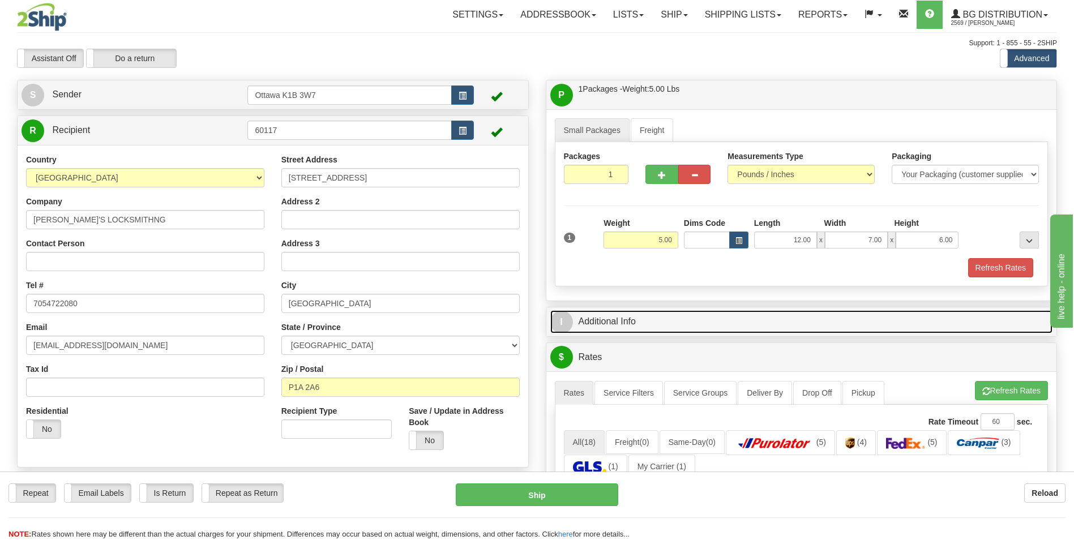
click at [705, 319] on link "I Additional Info" at bounding box center [801, 321] width 503 height 23
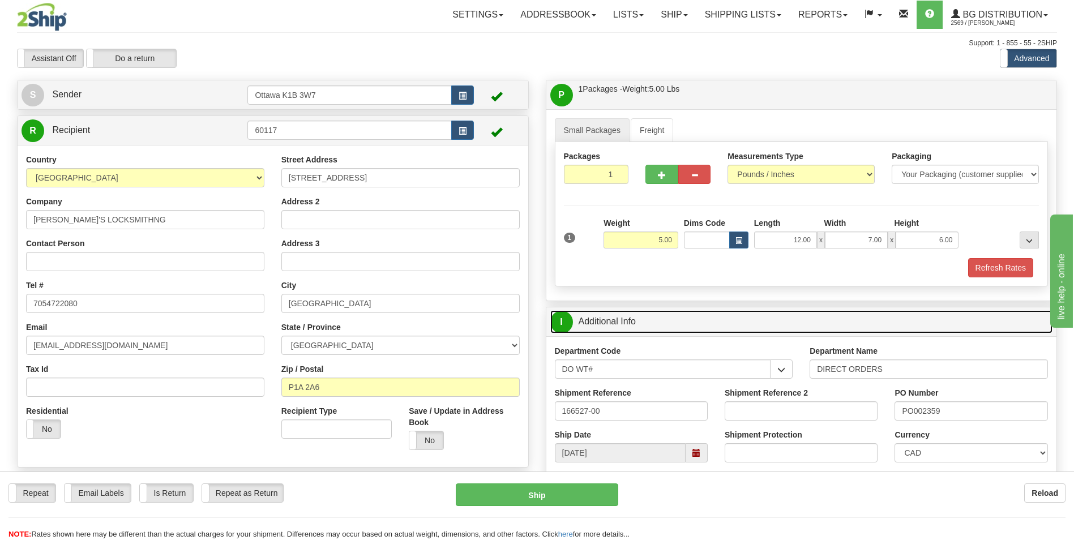
click at [705, 319] on link "I Additional Info" at bounding box center [801, 321] width 503 height 23
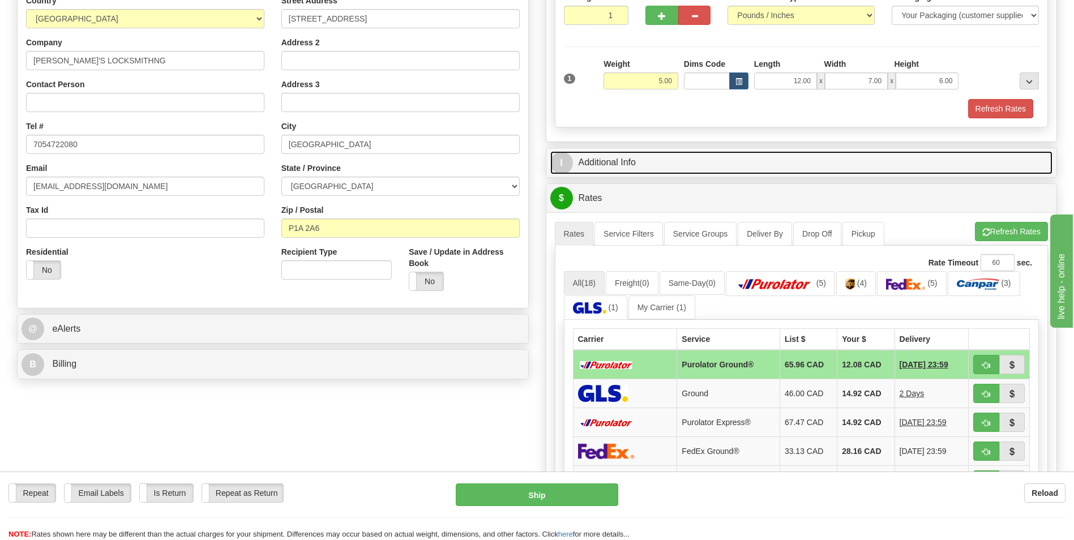
scroll to position [170, 0]
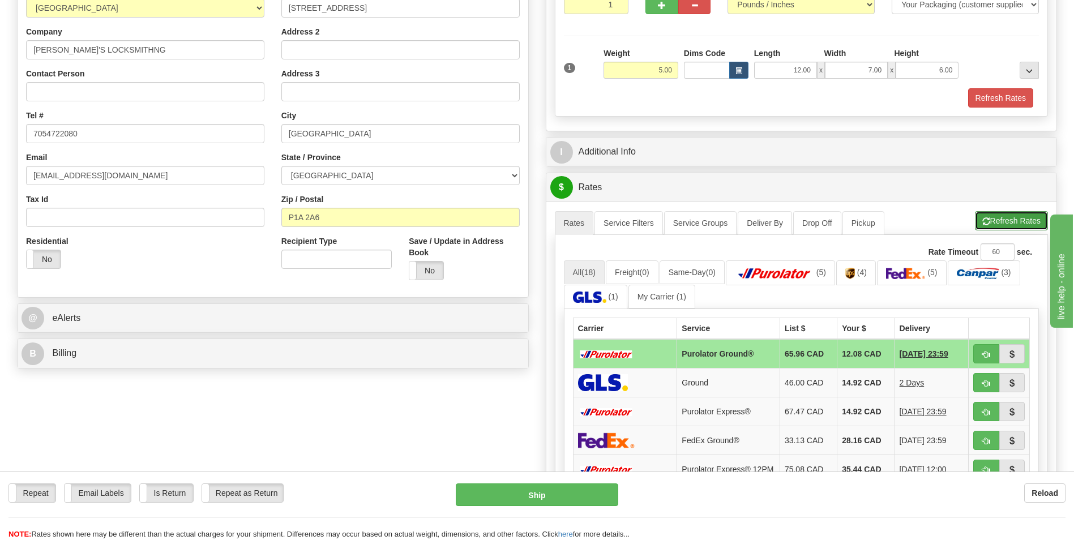
click at [1032, 218] on button "Refresh Rates" at bounding box center [1011, 220] width 73 height 19
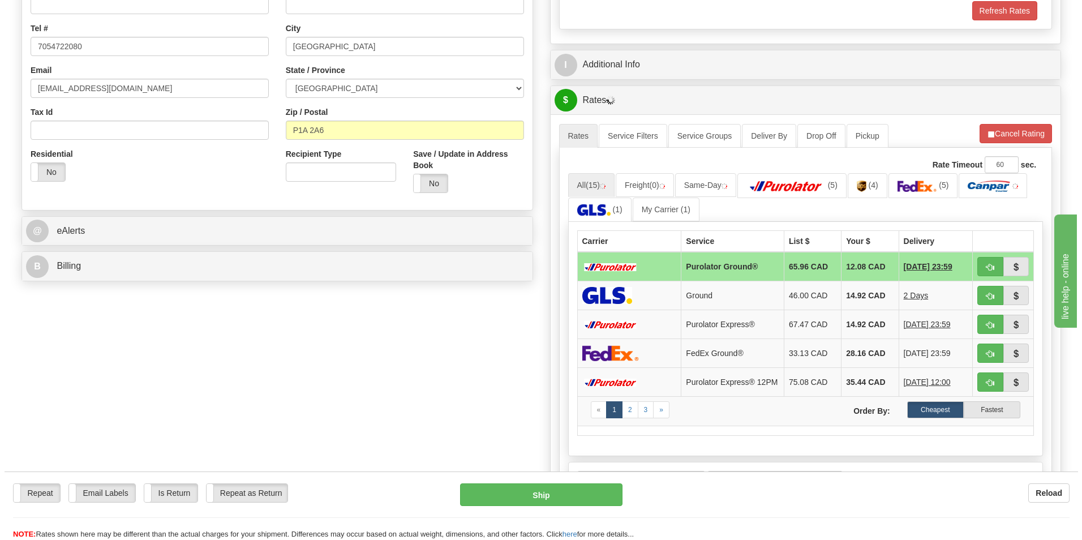
scroll to position [283, 0]
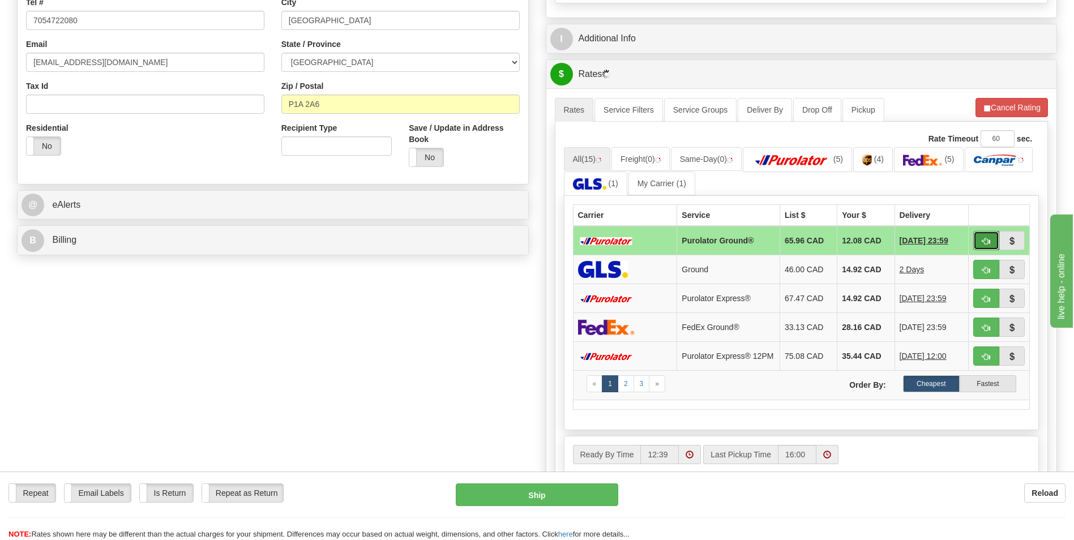
click at [981, 240] on button "button" at bounding box center [986, 240] width 26 height 19
click at [985, 241] on span "button" at bounding box center [986, 241] width 8 height 7
type input "260"
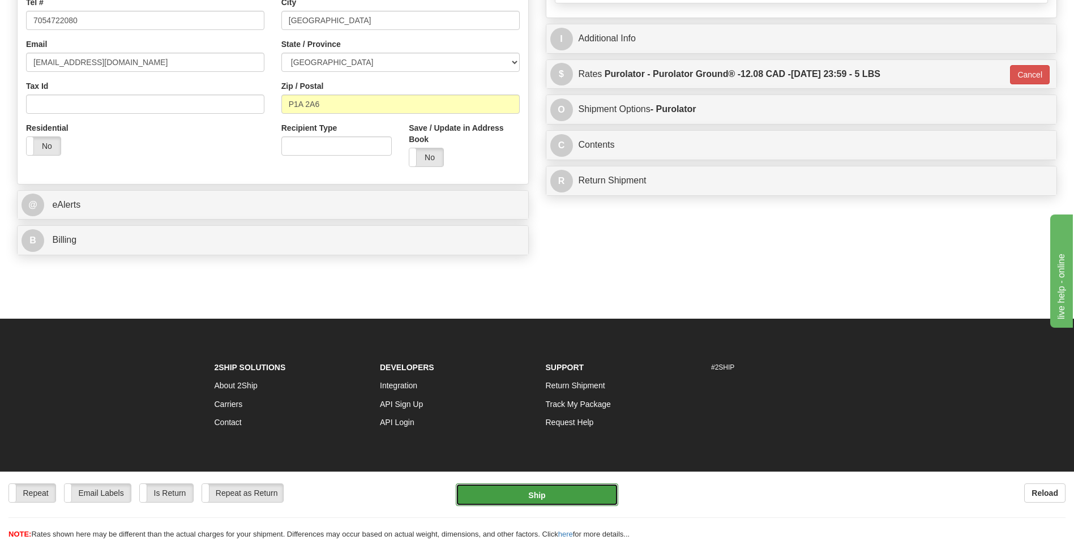
click at [551, 491] on button "Ship" at bounding box center [537, 494] width 162 height 23
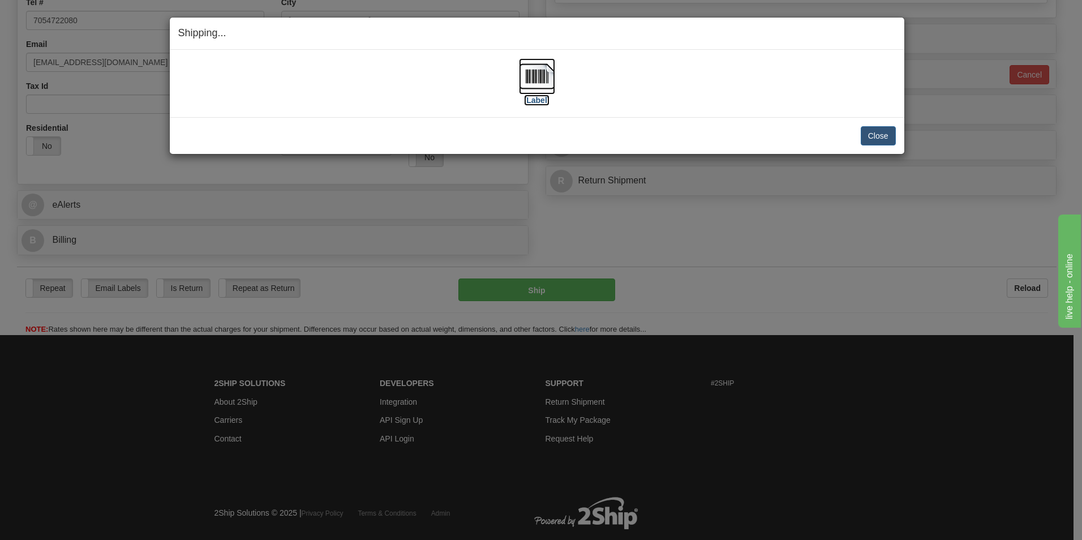
click at [538, 104] on label "[Label]" at bounding box center [537, 100] width 26 height 11
click at [893, 144] on button "Close" at bounding box center [878, 135] width 35 height 19
click at [882, 141] on button "Close" at bounding box center [878, 135] width 35 height 19
click at [873, 130] on button "Close" at bounding box center [878, 135] width 35 height 19
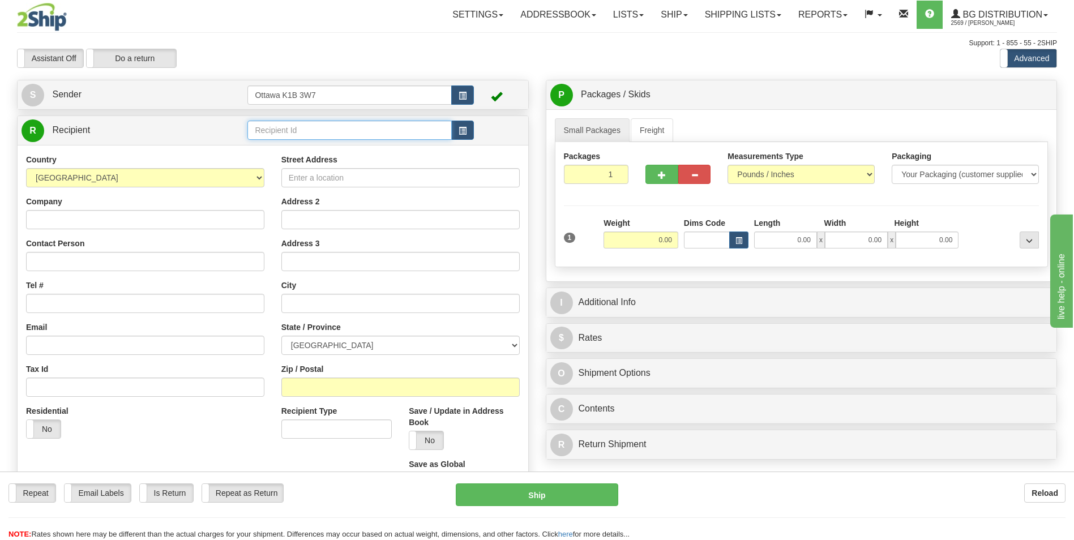
click at [375, 132] on input "text" at bounding box center [349, 130] width 204 height 19
click at [348, 147] on div "910698" at bounding box center [347, 148] width 193 height 12
type input "910698"
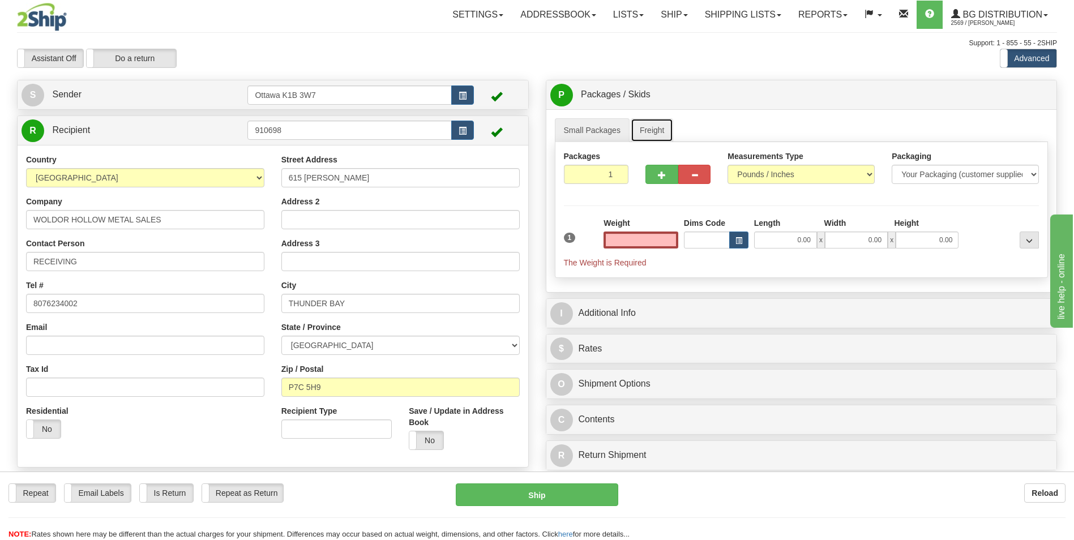
type input "0.00"
click at [667, 138] on link "Freight" at bounding box center [652, 130] width 43 height 24
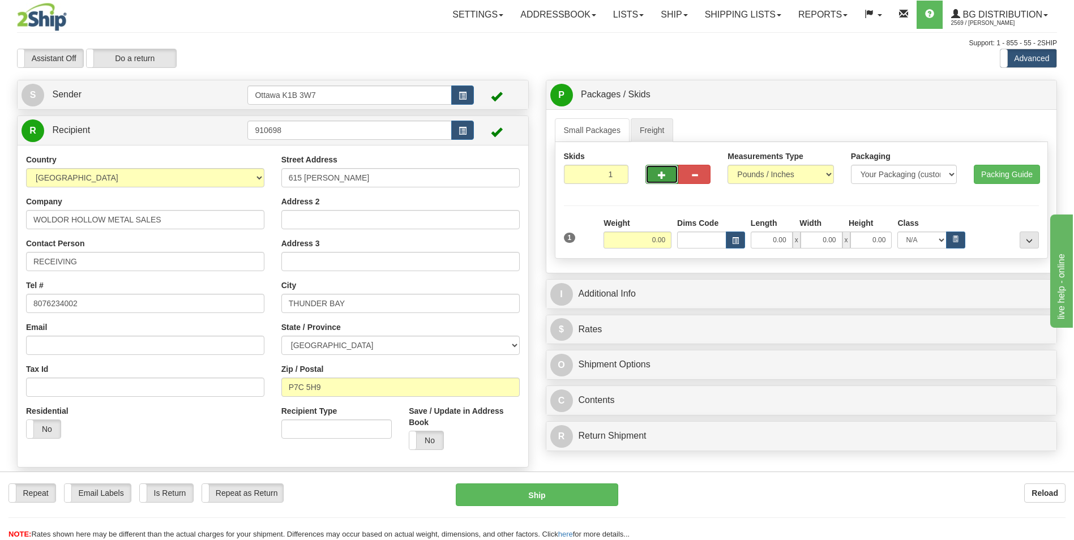
click at [656, 183] on button "button" at bounding box center [661, 174] width 32 height 19
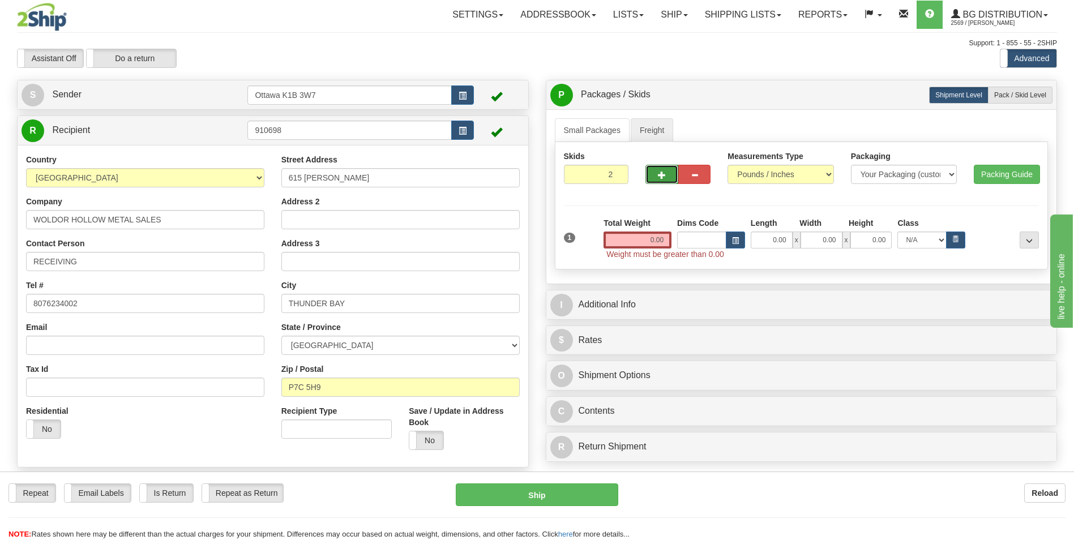
click at [657, 181] on button "button" at bounding box center [661, 174] width 32 height 19
click at [659, 177] on span "button" at bounding box center [662, 175] width 8 height 7
type input "4"
click at [651, 242] on input "0.00" at bounding box center [637, 240] width 68 height 17
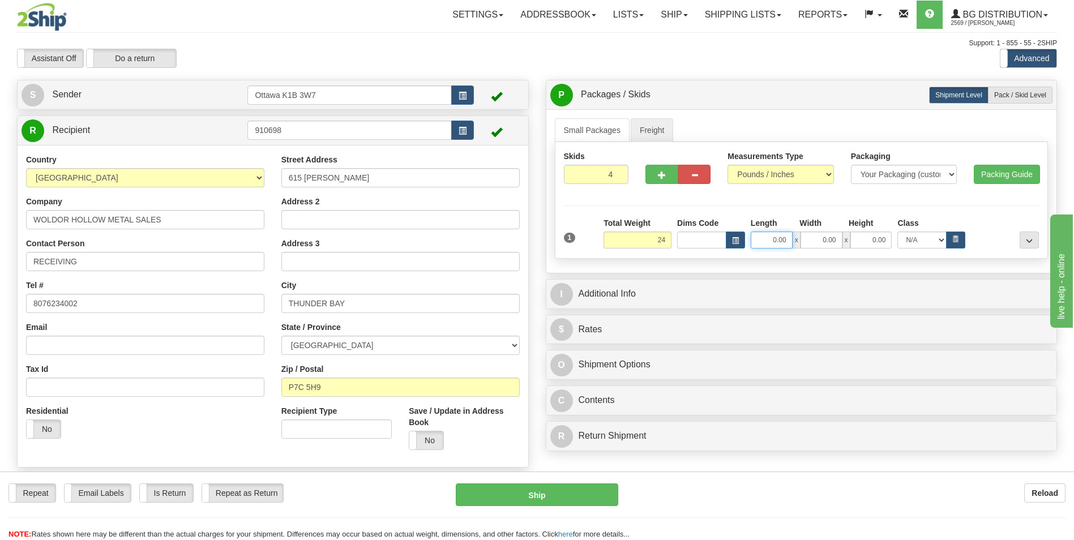
click at [780, 237] on input "0.00" at bounding box center [772, 240] width 42 height 17
type input "24.00"
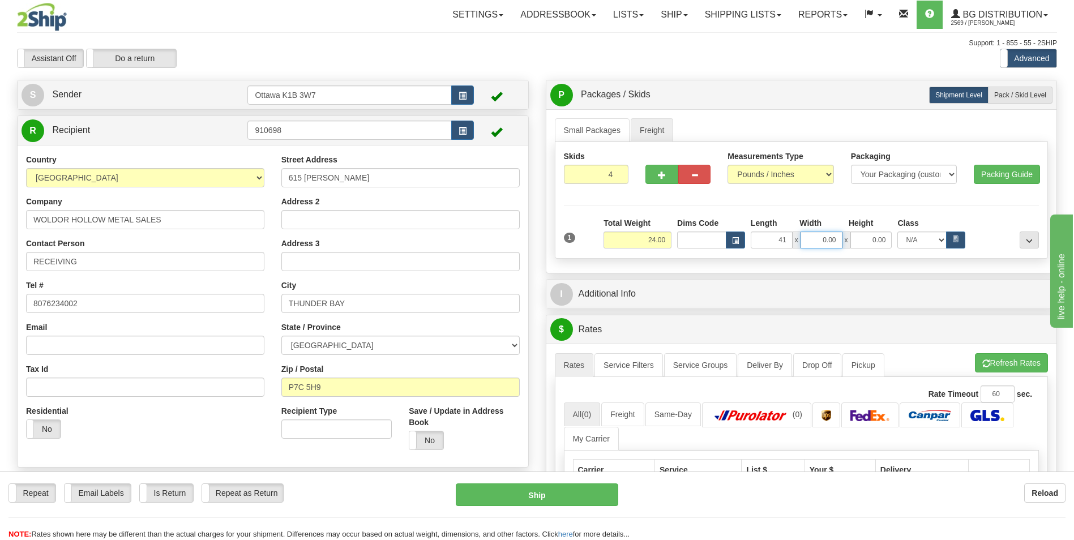
type input "41.00"
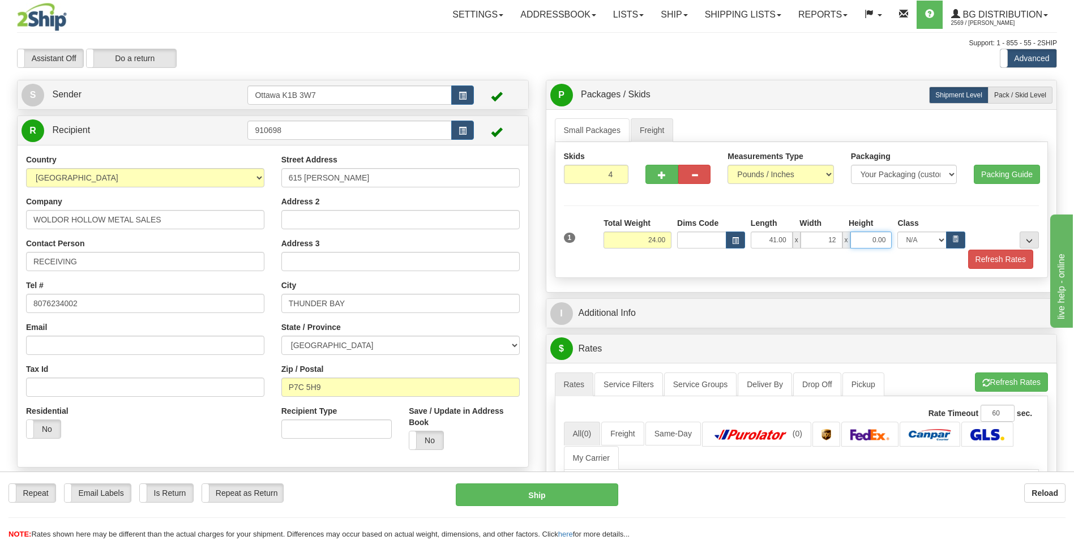
type input "12.00"
type input "13.00"
click at [824, 207] on div "Skids 4 1" at bounding box center [802, 210] width 494 height 136
click at [702, 175] on button "button" at bounding box center [694, 174] width 32 height 19
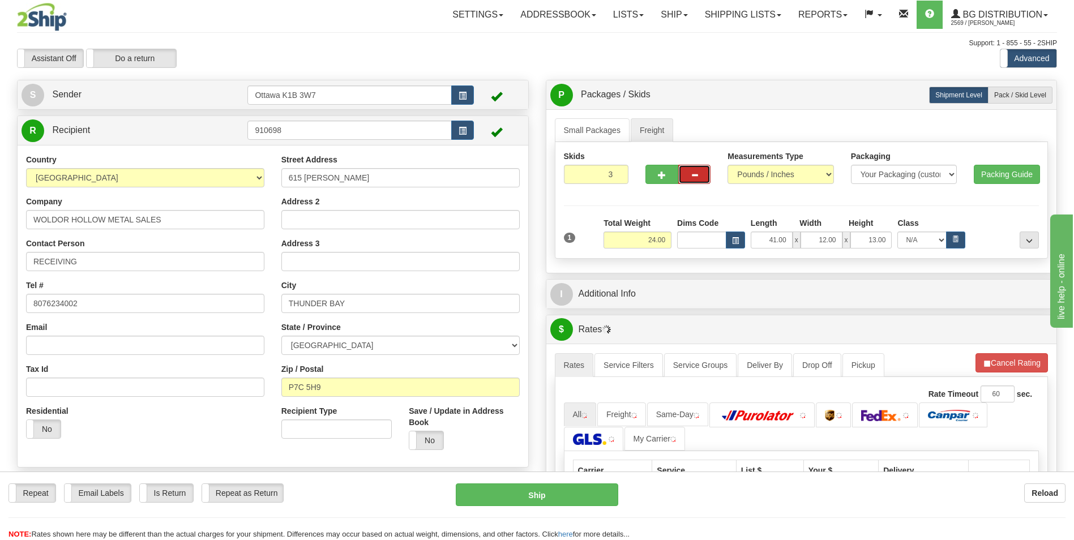
click at [700, 175] on button "button" at bounding box center [694, 174] width 32 height 19
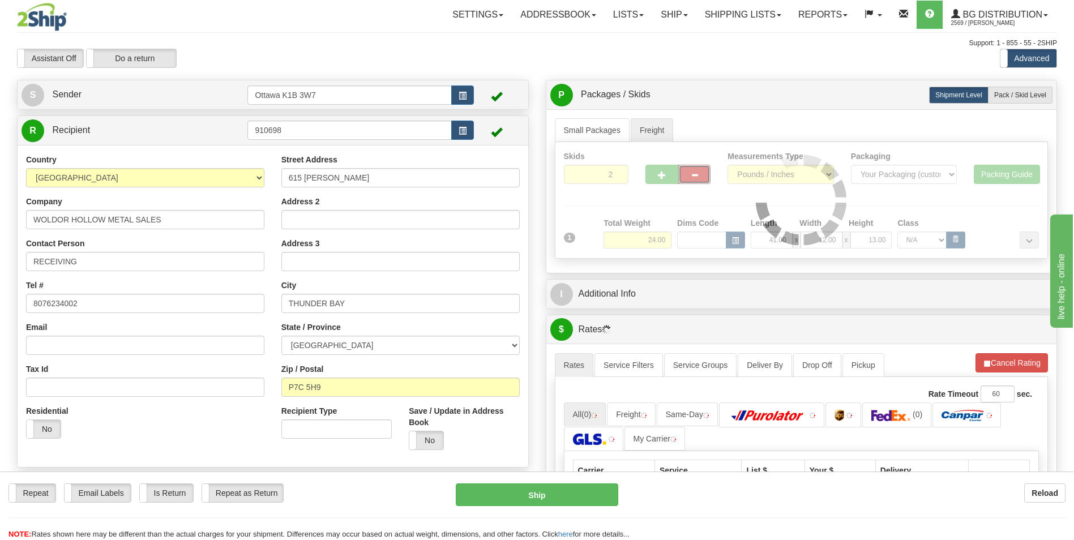
click at [697, 175] on div at bounding box center [801, 200] width 492 height 116
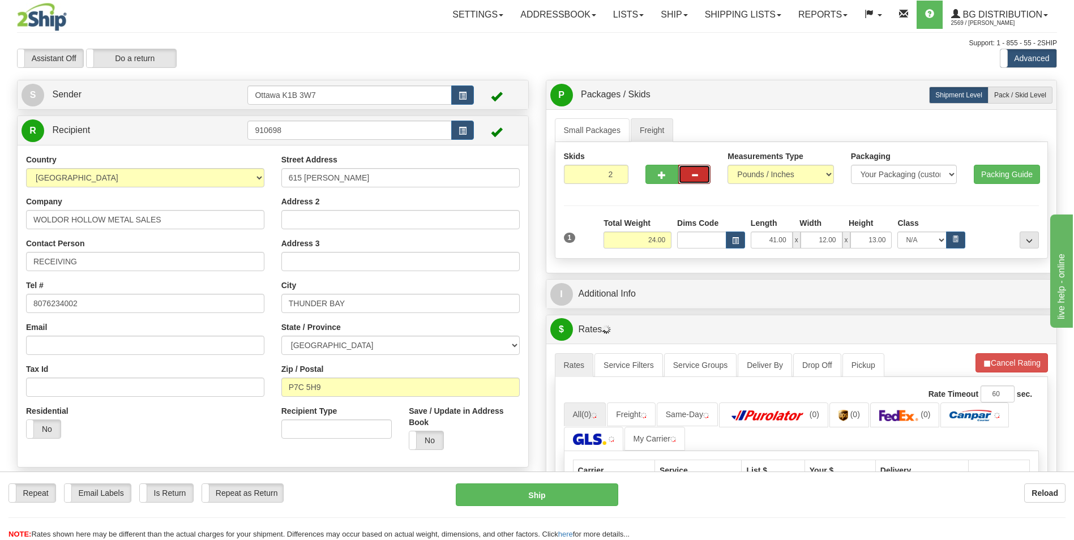
click at [697, 175] on span "button" at bounding box center [695, 175] width 8 height 7
type input "1"
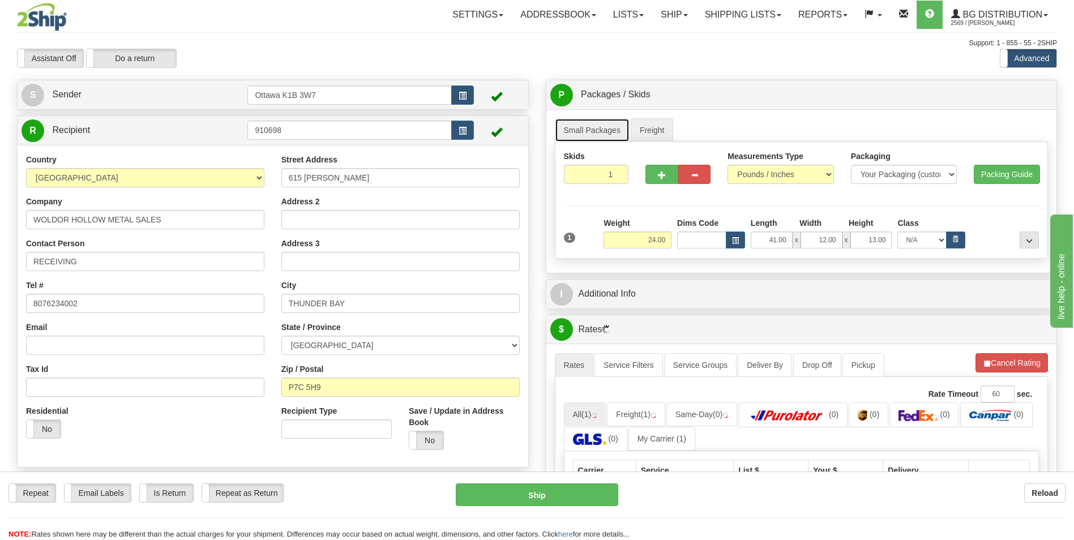
click at [599, 136] on link "Small Packages" at bounding box center [592, 130] width 75 height 24
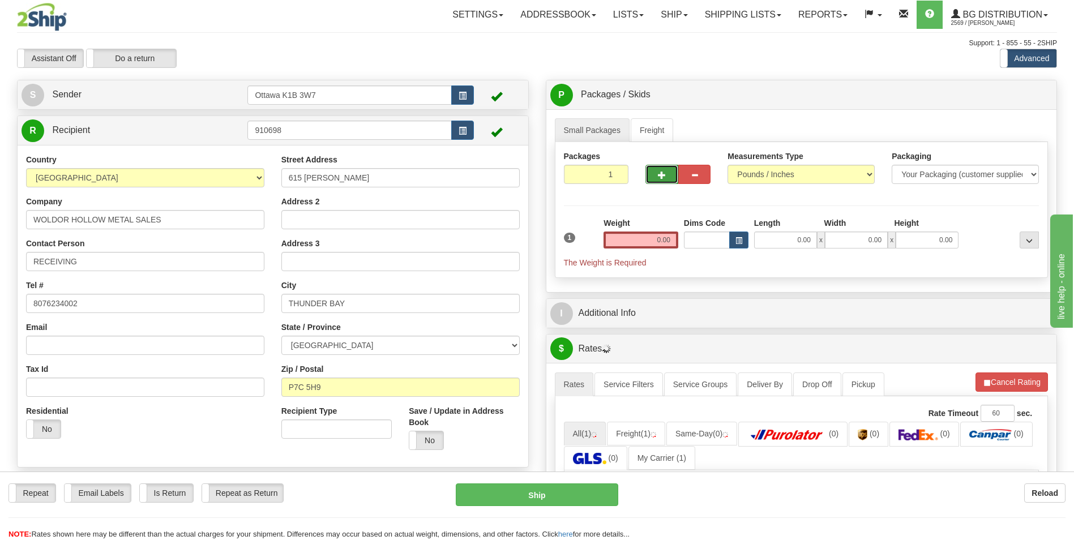
click at [660, 177] on span "button" at bounding box center [662, 175] width 8 height 7
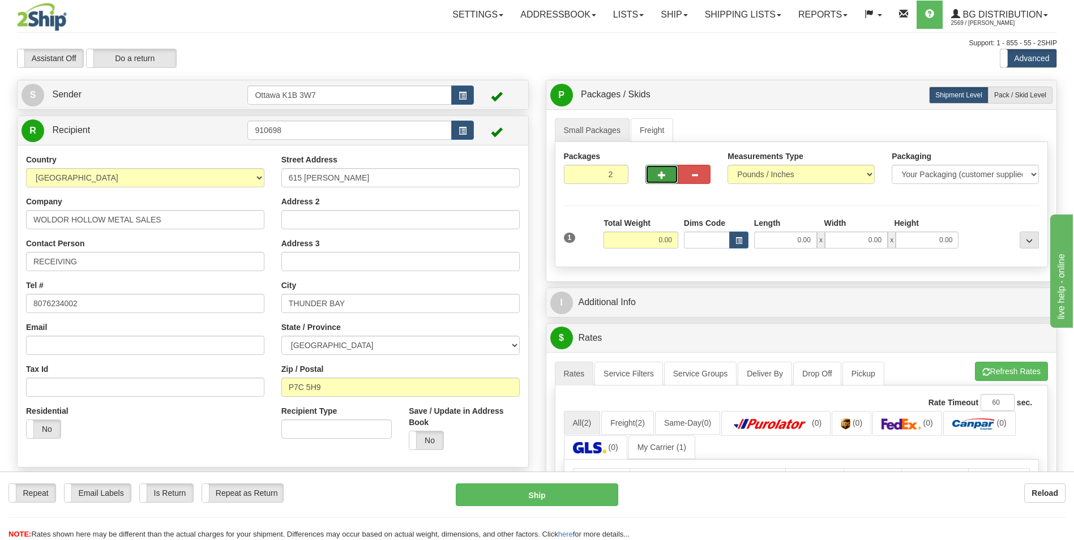
click at [660, 177] on span "button" at bounding box center [662, 175] width 8 height 7
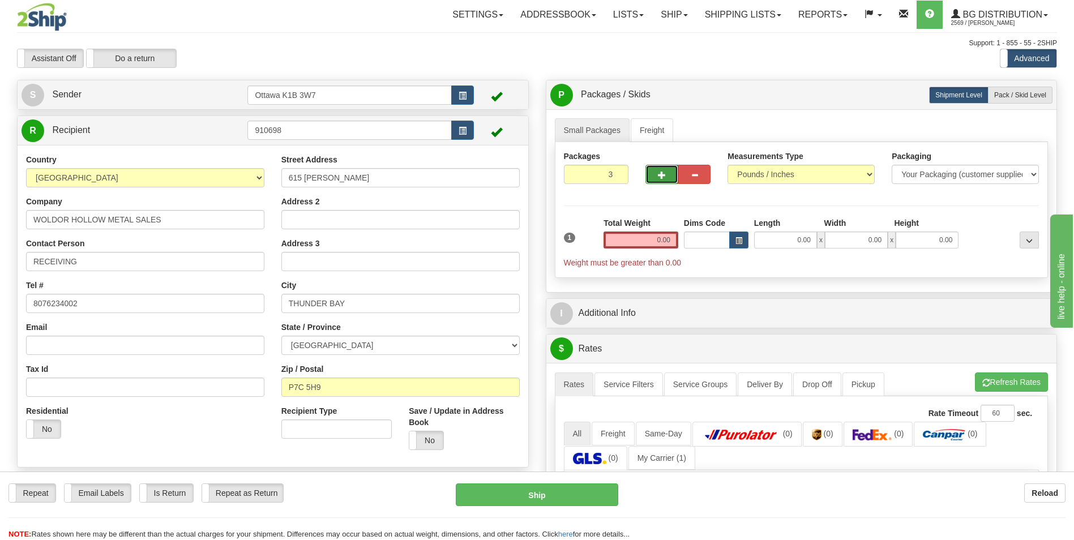
click at [660, 177] on span "button" at bounding box center [662, 175] width 8 height 7
type input "4"
click at [1019, 92] on span "Pack / Skid Level" at bounding box center [1020, 95] width 52 height 8
radio input "true"
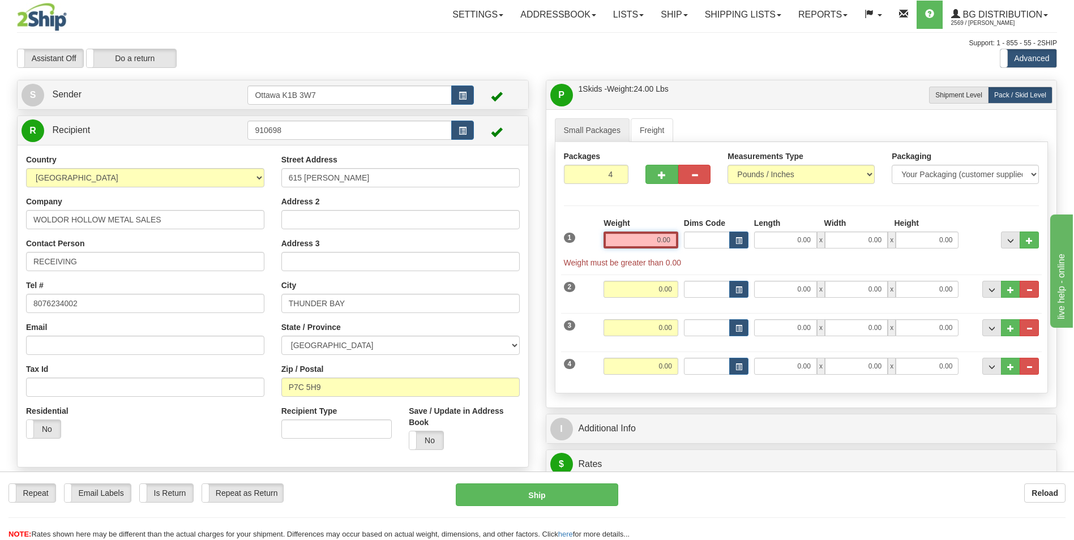
click at [660, 243] on input "0.00" at bounding box center [640, 240] width 75 height 17
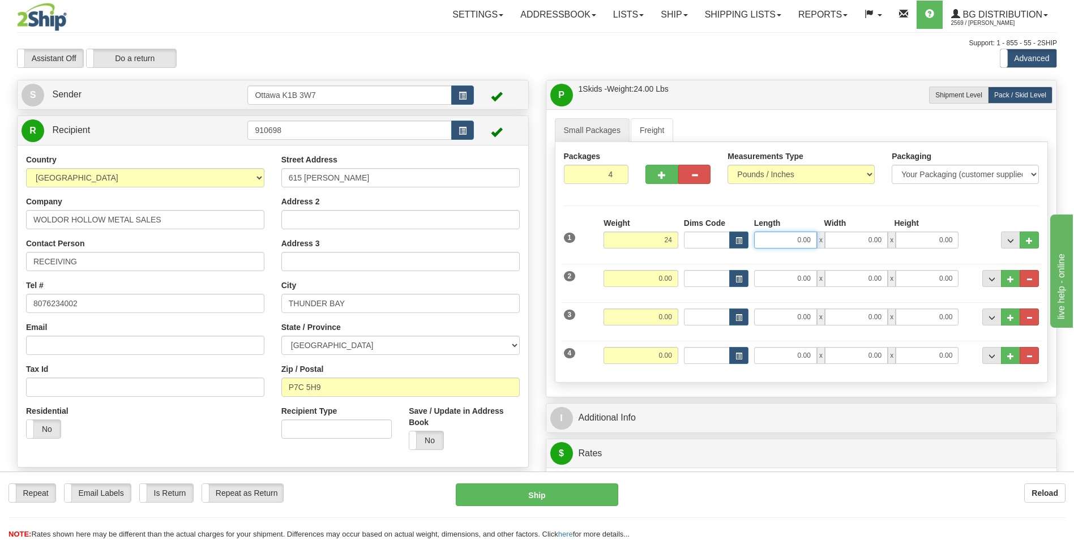
type input "24.00"
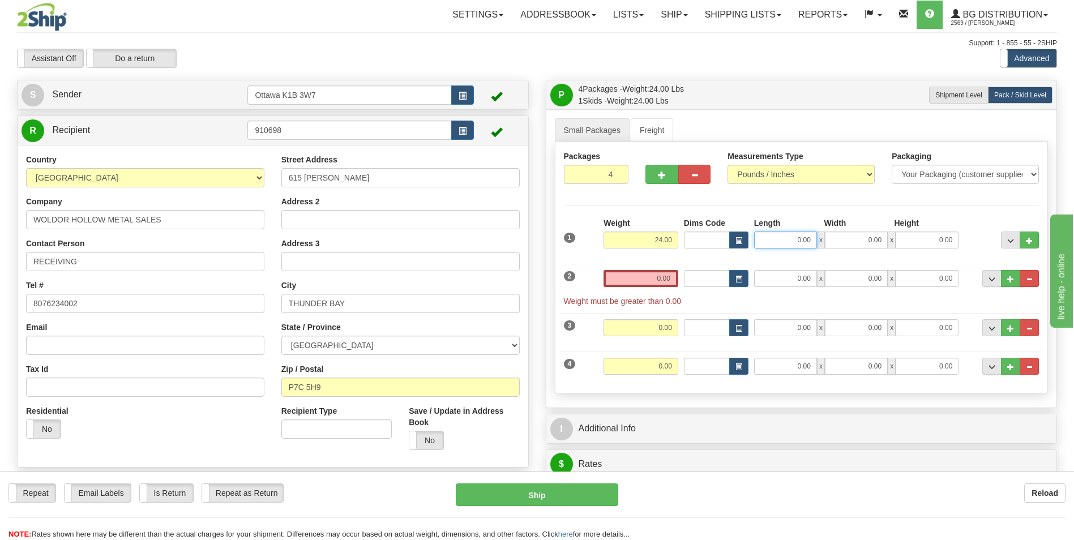
click at [808, 235] on input "0.00" at bounding box center [785, 240] width 63 height 17
type input "41.00"
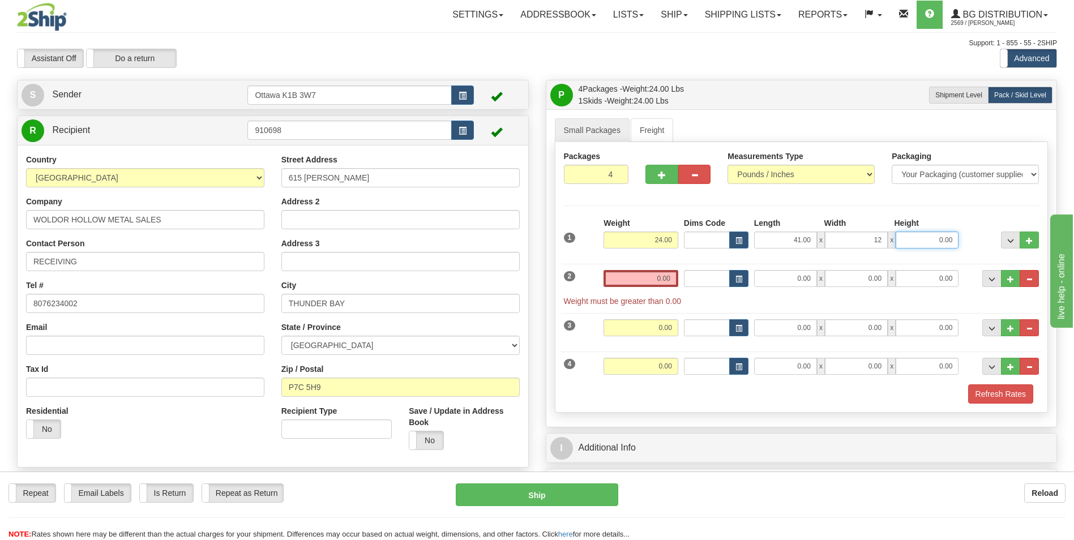
type input "12.00"
type input "13.00"
click at [858, 212] on div "Packages 4 4 Measurements Type" at bounding box center [802, 277] width 494 height 271
click at [663, 278] on input "0.00" at bounding box center [640, 278] width 75 height 17
type input "0.00"
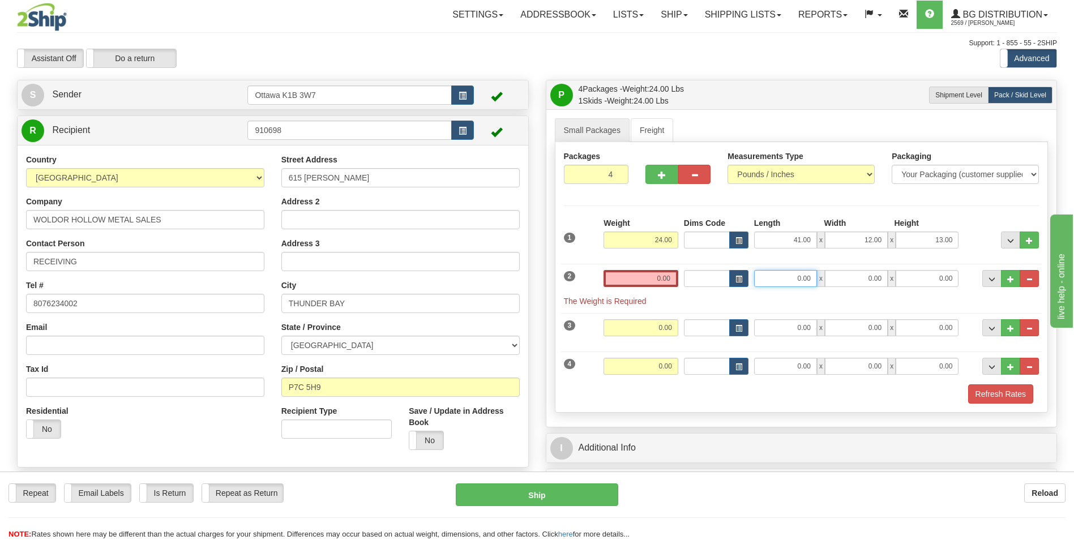
click at [798, 280] on input "0.00" at bounding box center [785, 278] width 63 height 17
type input "11.00"
type input "9.00"
type input "4"
type input "5.00"
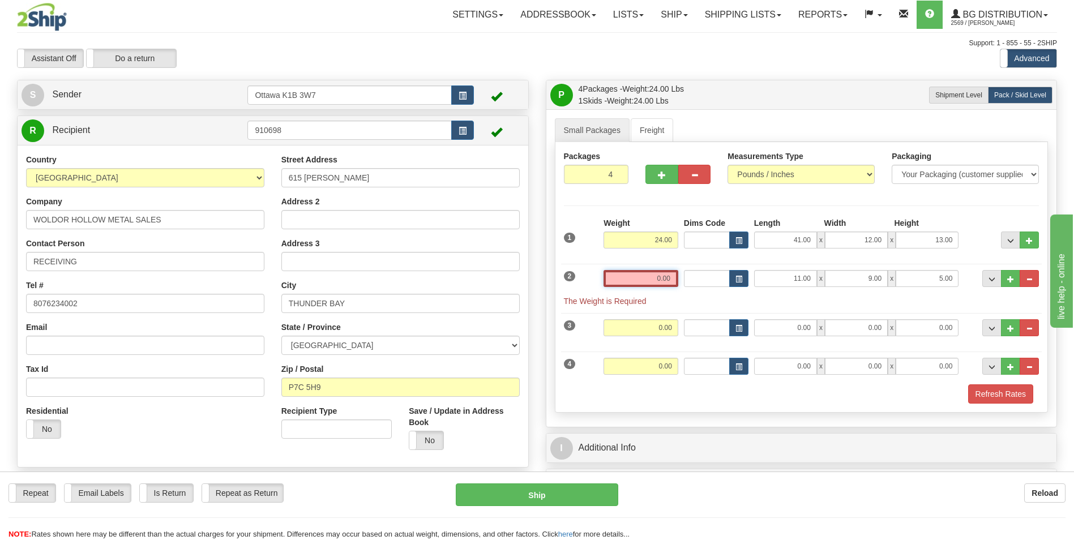
click at [663, 278] on input "0.00" at bounding box center [640, 278] width 75 height 17
type input "5"
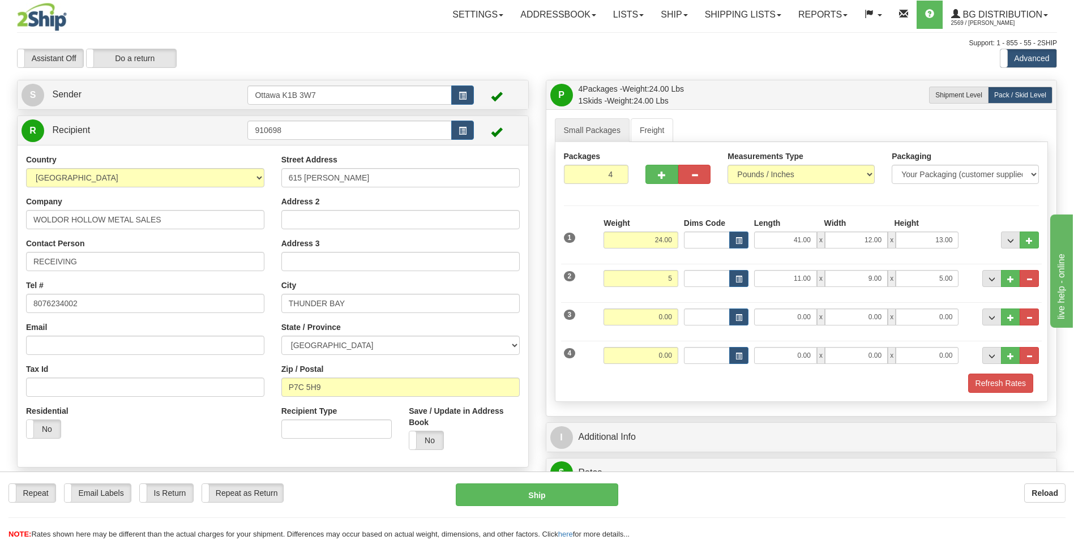
type input "5.00"
click at [760, 403] on div "Small Packages Freight Packages 4 4 Measurements Type" at bounding box center [801, 262] width 511 height 307
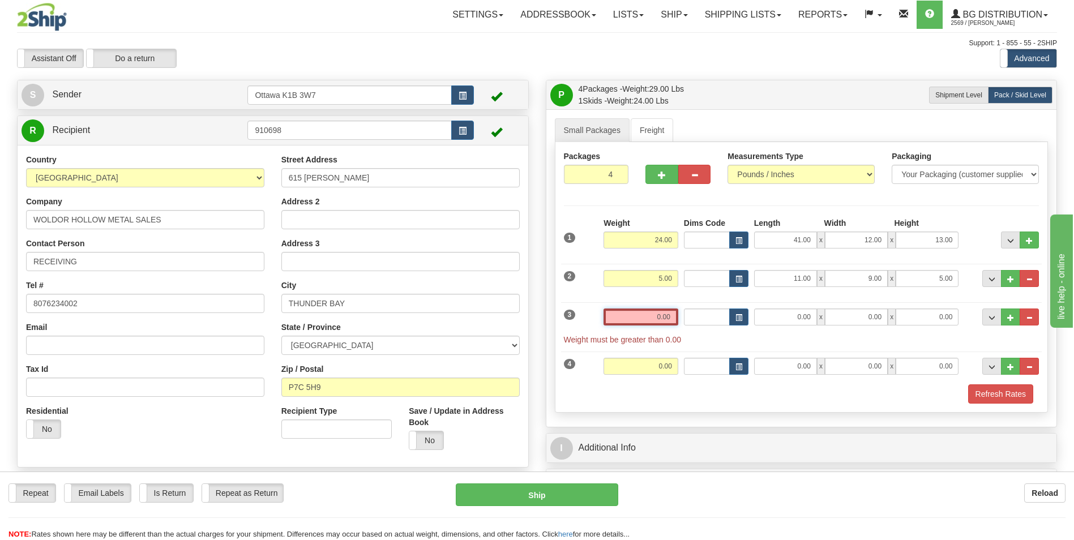
click at [662, 316] on input "0.00" at bounding box center [640, 316] width 75 height 17
type input "0.00"
click at [786, 315] on input "0.00" at bounding box center [785, 316] width 63 height 17
type input "18.00"
type input "16.00"
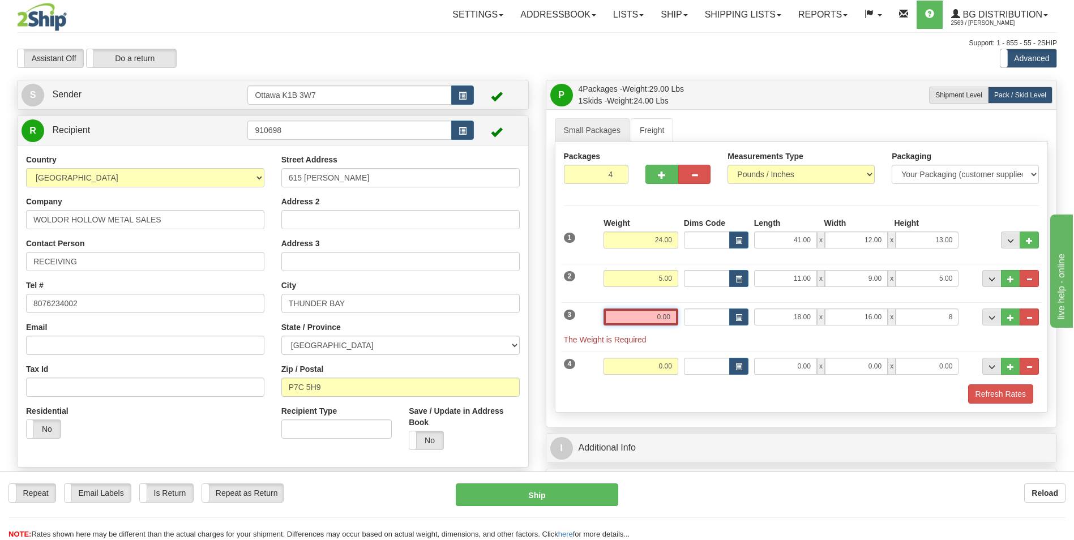
type input "8.00"
click at [657, 319] on input "0.00" at bounding box center [640, 316] width 75 height 17
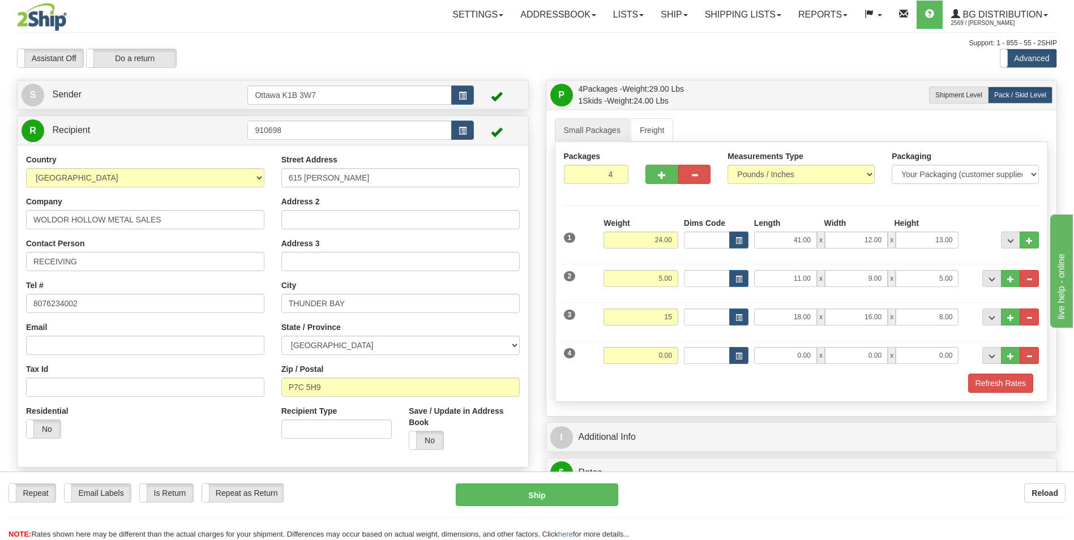
type input "15.00"
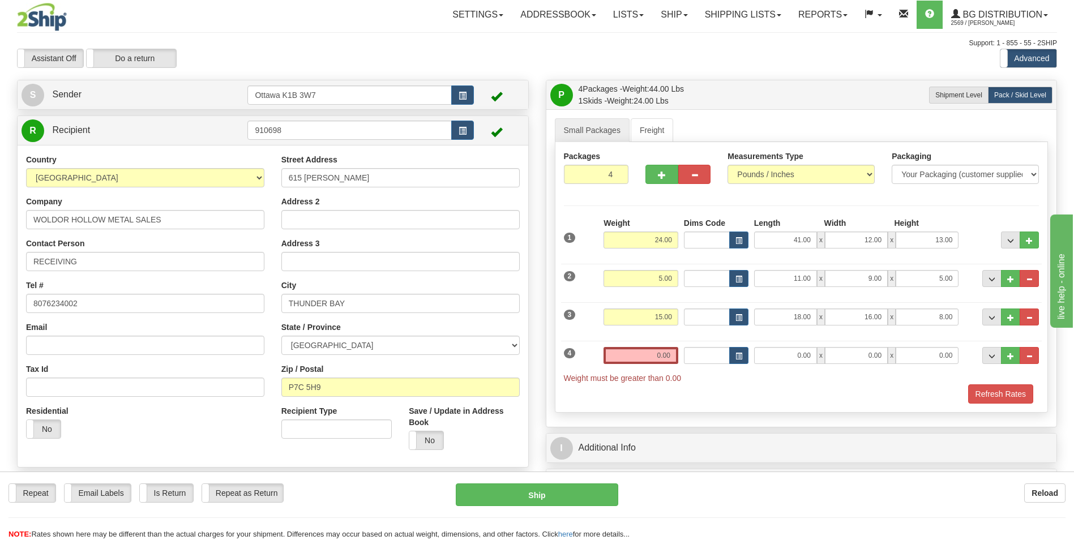
click at [749, 383] on div "1 Weight 24.00 Dims Code" at bounding box center [801, 310] width 475 height 186
click at [809, 353] on input "0.00" at bounding box center [785, 355] width 63 height 17
type input "15.00"
type input "10.00"
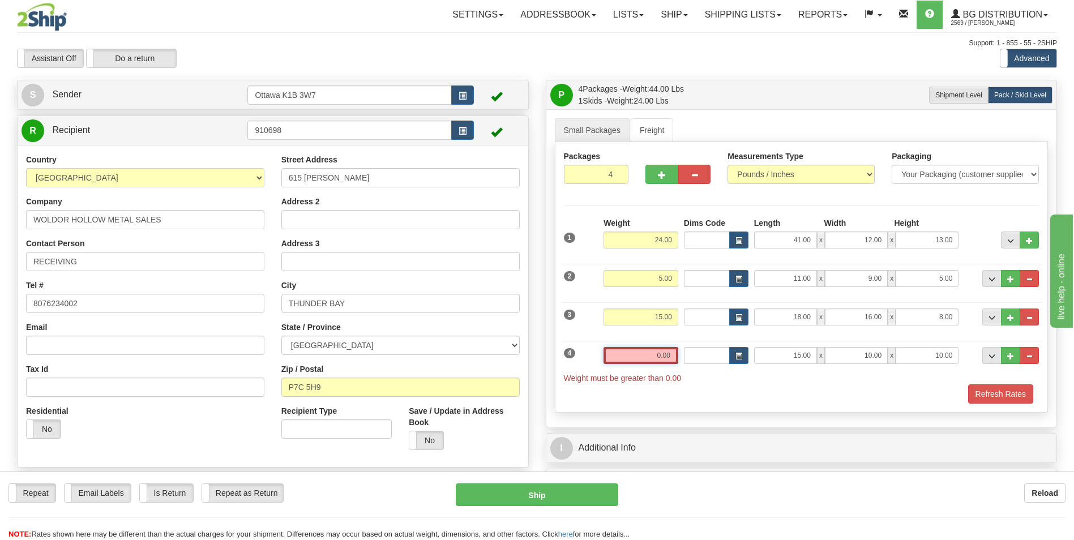
click at [667, 350] on input "0.00" at bounding box center [640, 355] width 75 height 17
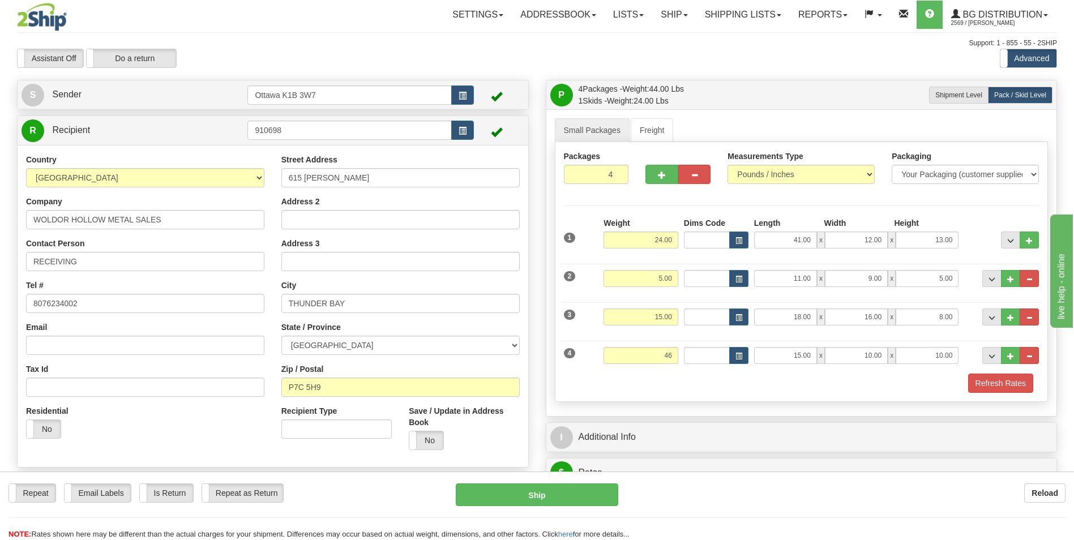
click at [739, 379] on div "Refresh Rates" at bounding box center [801, 383] width 481 height 19
type input "46.00"
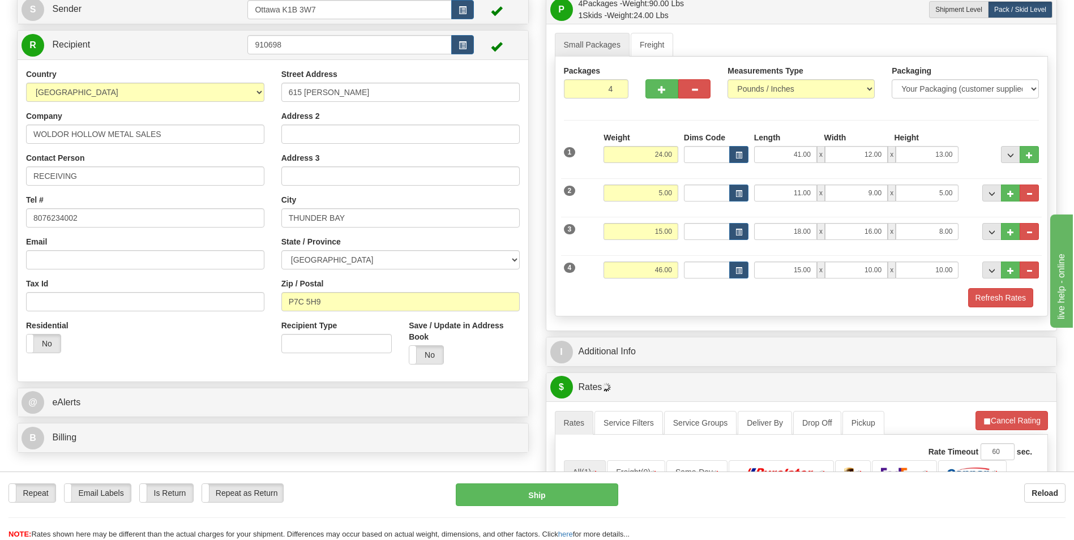
scroll to position [113, 0]
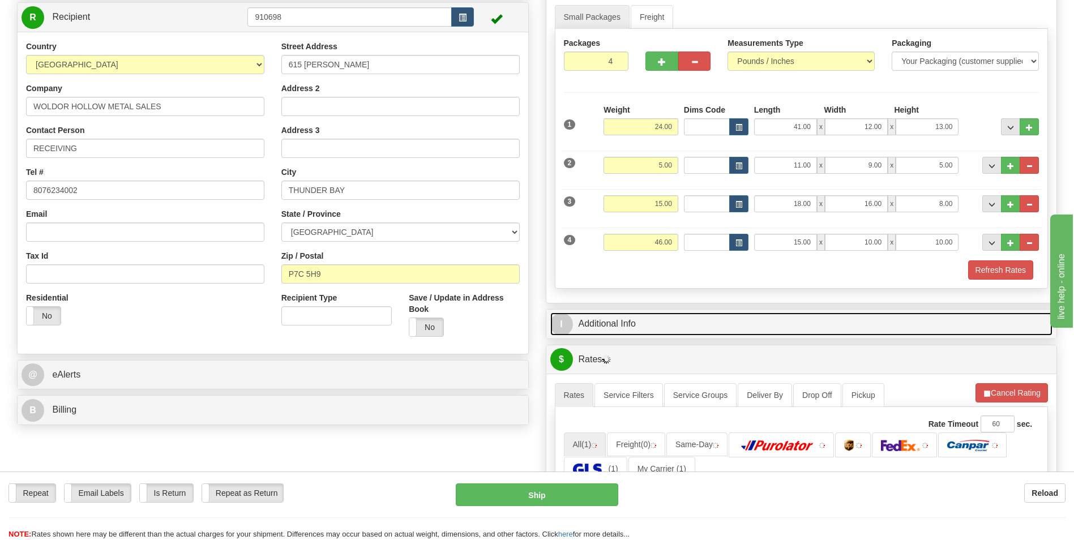
click at [714, 329] on link "I Additional Info" at bounding box center [801, 323] width 503 height 23
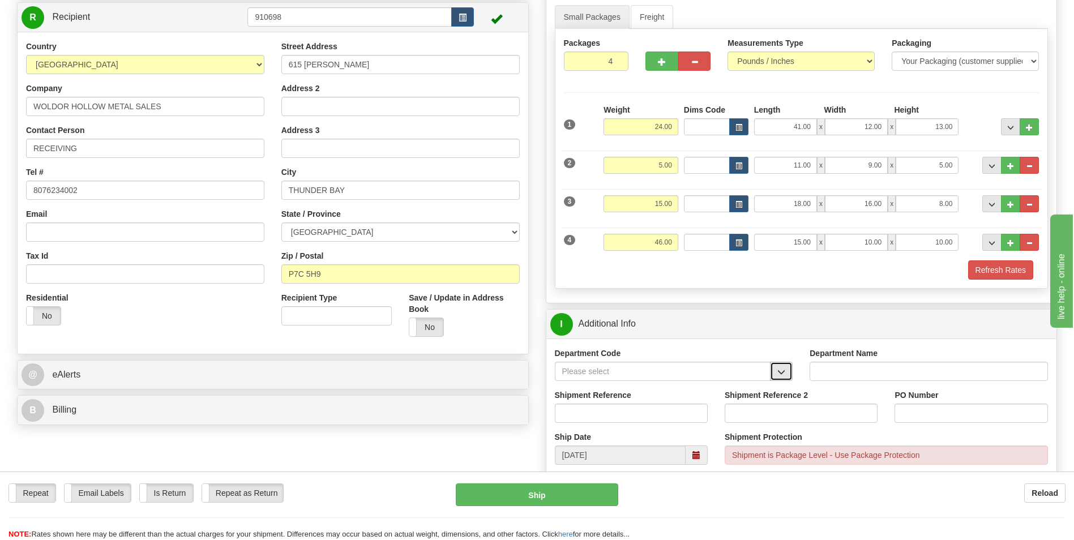
click at [777, 371] on button "button" at bounding box center [781, 371] width 23 height 19
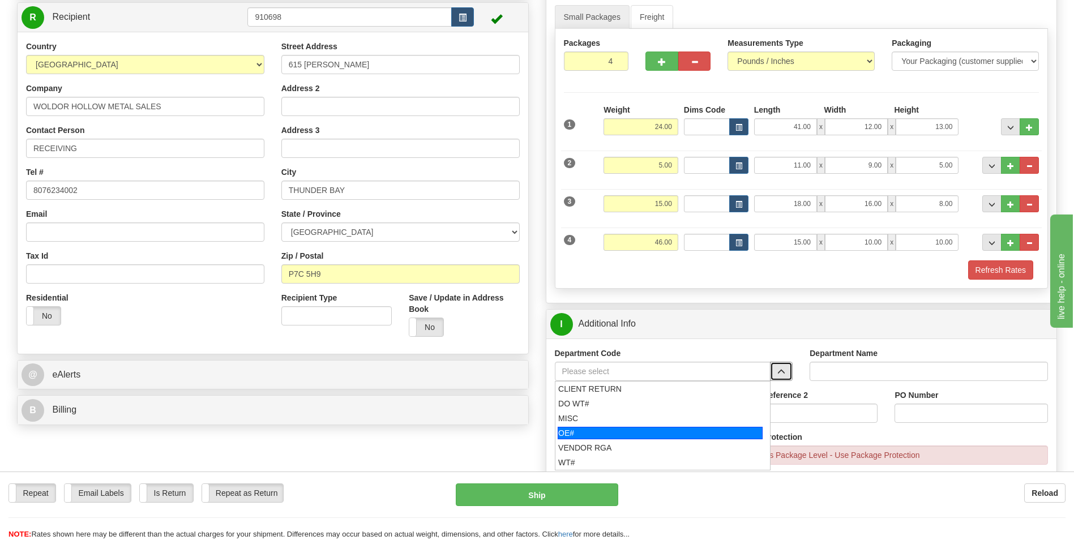
click at [651, 429] on div "OE#" at bounding box center [660, 433] width 205 height 12
type input "OE#"
type input "ORDERS"
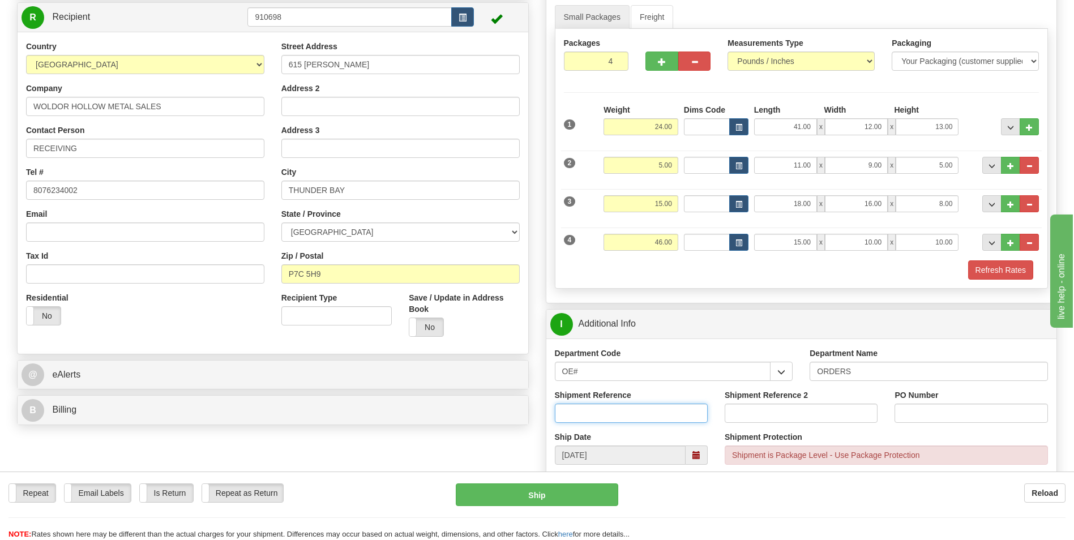
click at [577, 409] on input "Shipment Reference" at bounding box center [631, 413] width 153 height 19
type input "10204339-00"
click at [946, 418] on input "PO Number" at bounding box center [970, 413] width 153 height 19
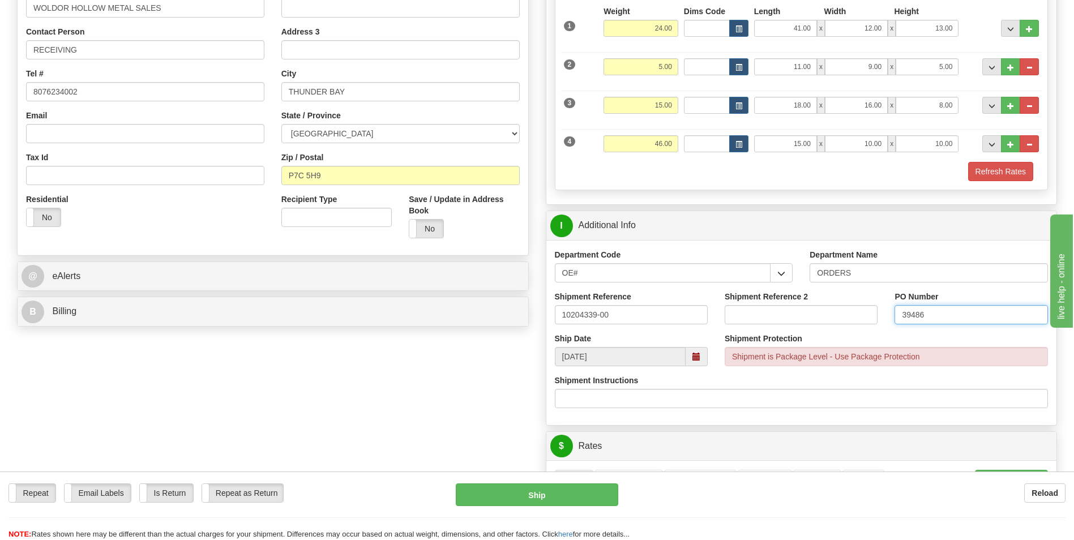
scroll to position [283, 0]
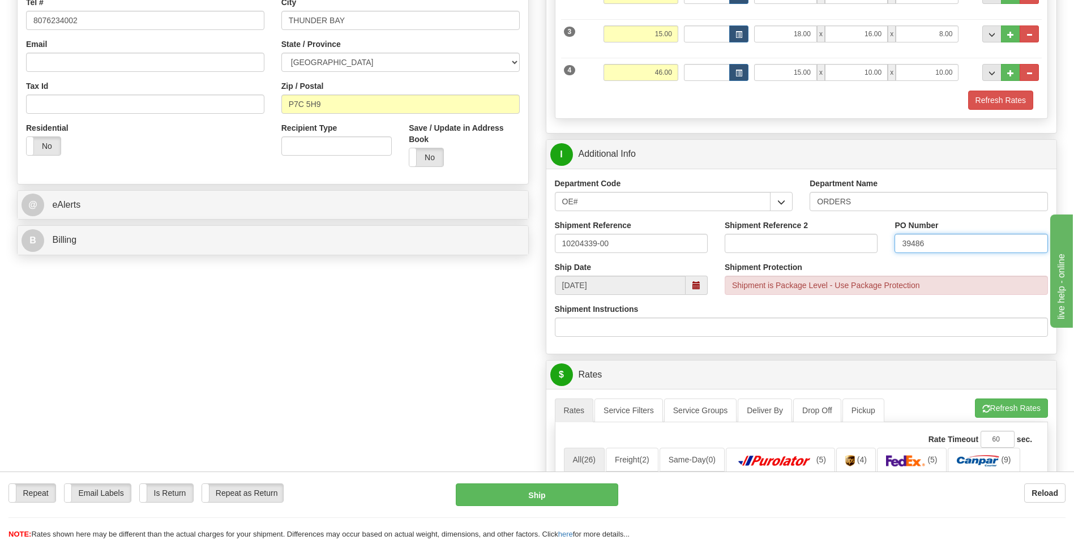
type input "39486"
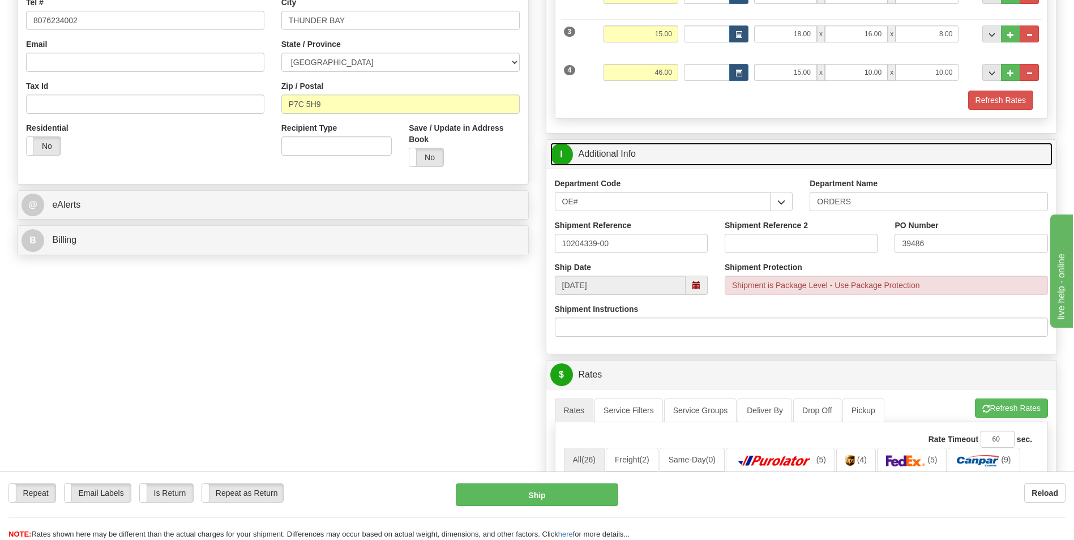
click at [749, 155] on link "I Additional Info" at bounding box center [801, 154] width 503 height 23
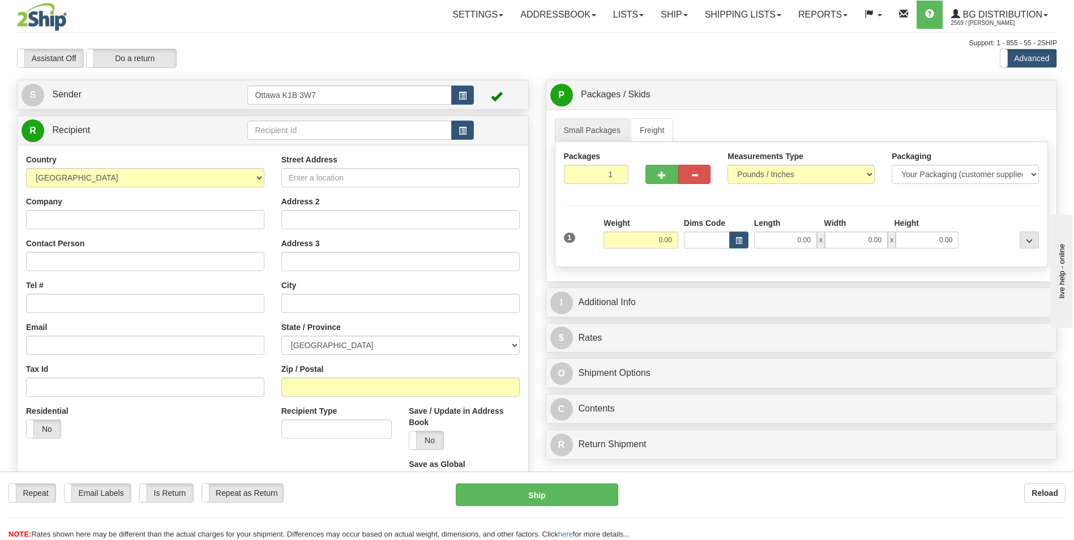
click at [628, 45] on div "Support: 1 - 855 - 55 - 2SHIP" at bounding box center [537, 43] width 1040 height 10
click at [353, 129] on input "text" at bounding box center [349, 130] width 204 height 19
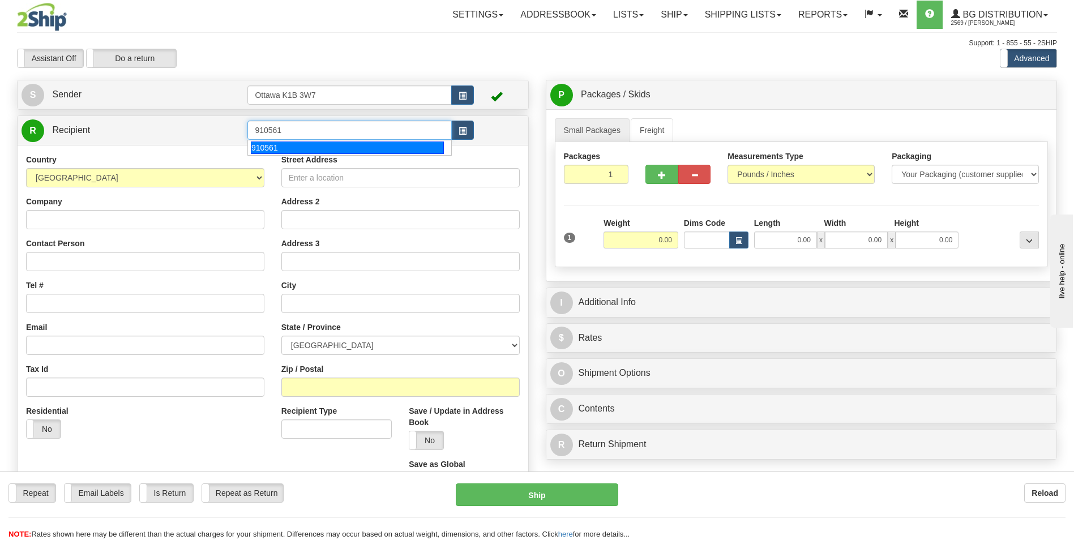
click at [322, 148] on div "910561" at bounding box center [347, 148] width 193 height 12
type input "910561"
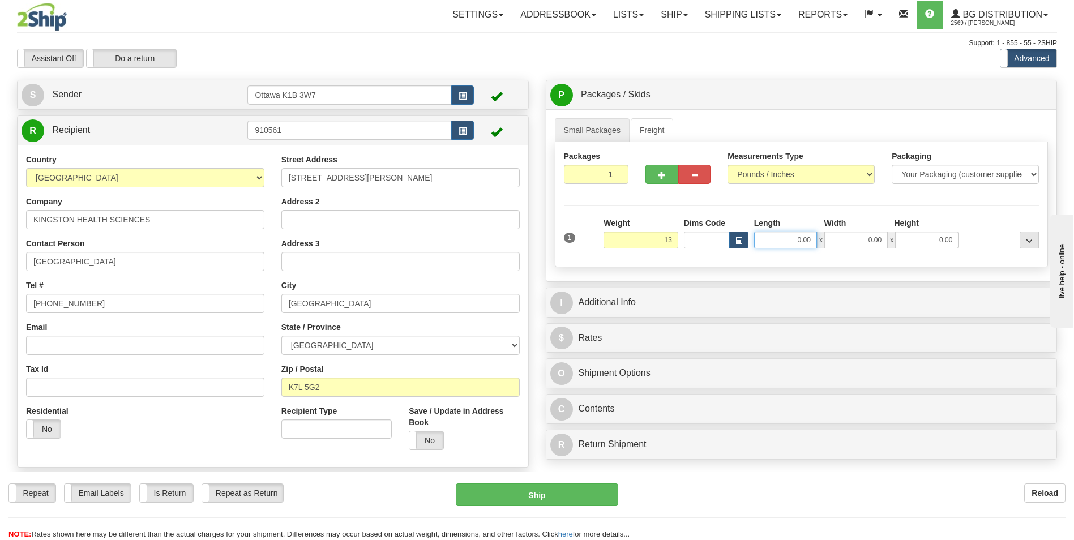
click at [796, 233] on input "0.00" at bounding box center [785, 240] width 63 height 17
type input "13.00"
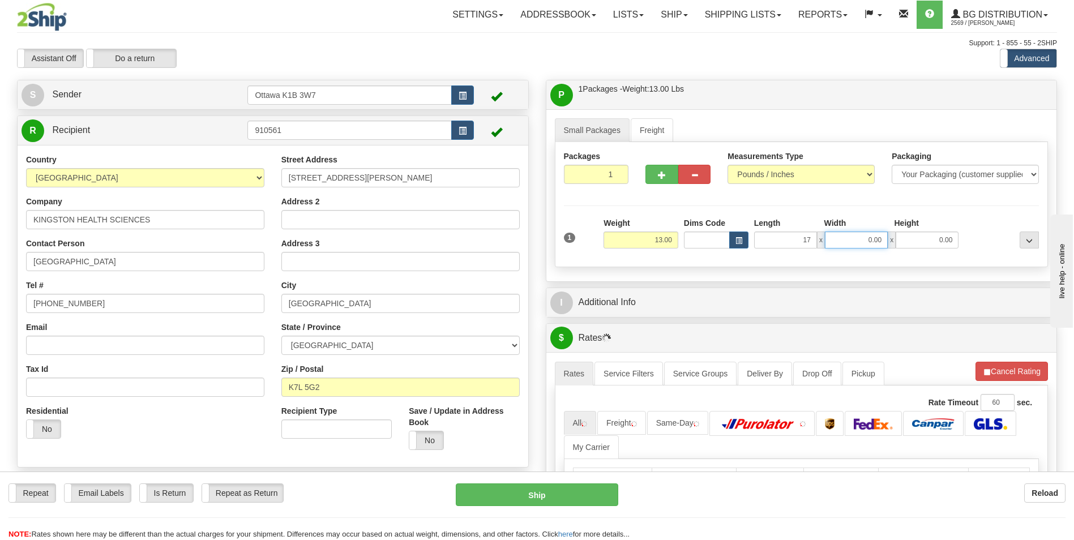
type input "17.00"
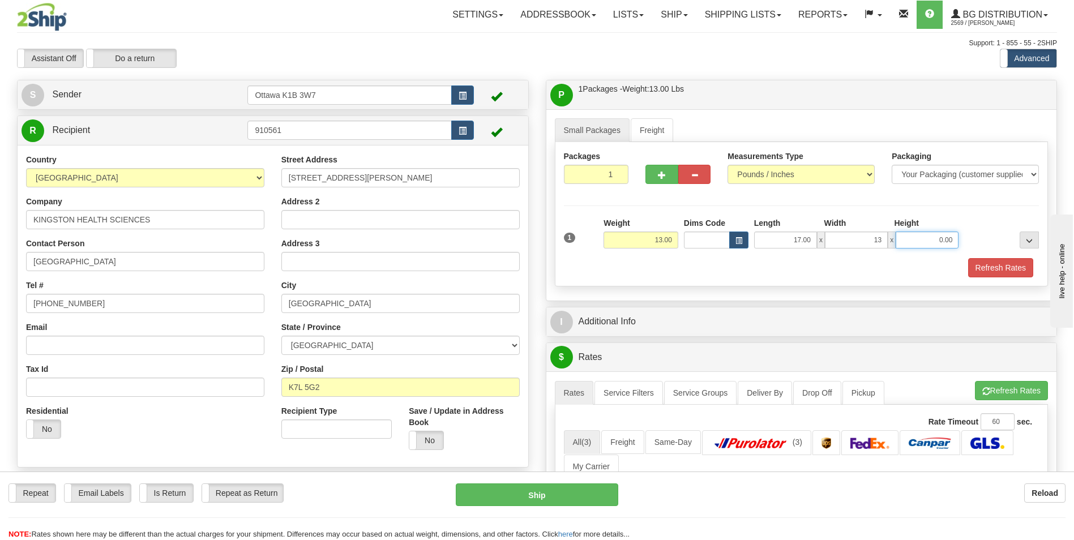
type input "13.00"
type input "11.00"
click at [772, 213] on div "Packages 1 1 Measurements Type" at bounding box center [802, 214] width 494 height 144
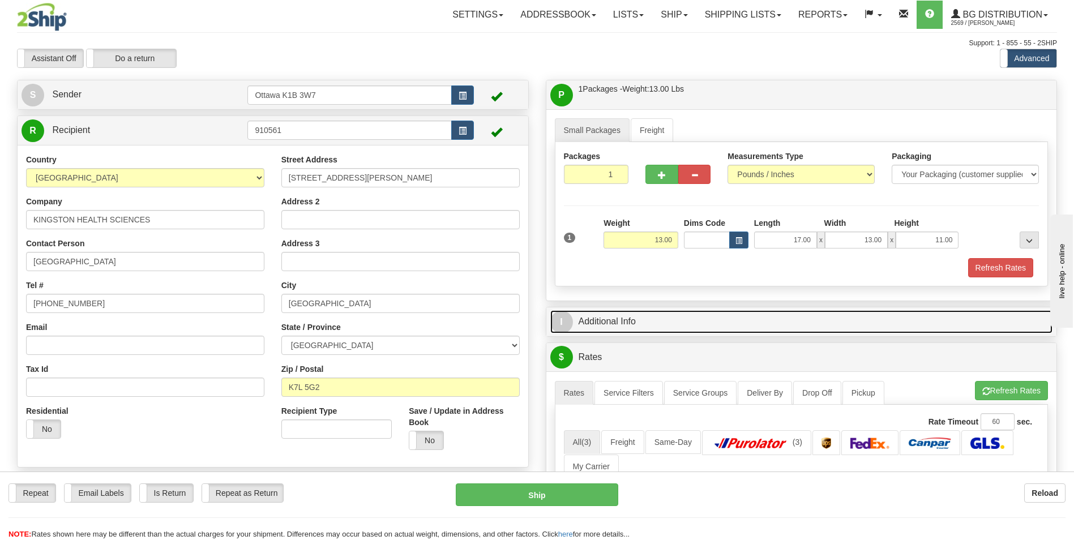
click at [663, 326] on link "I Additional Info" at bounding box center [801, 321] width 503 height 23
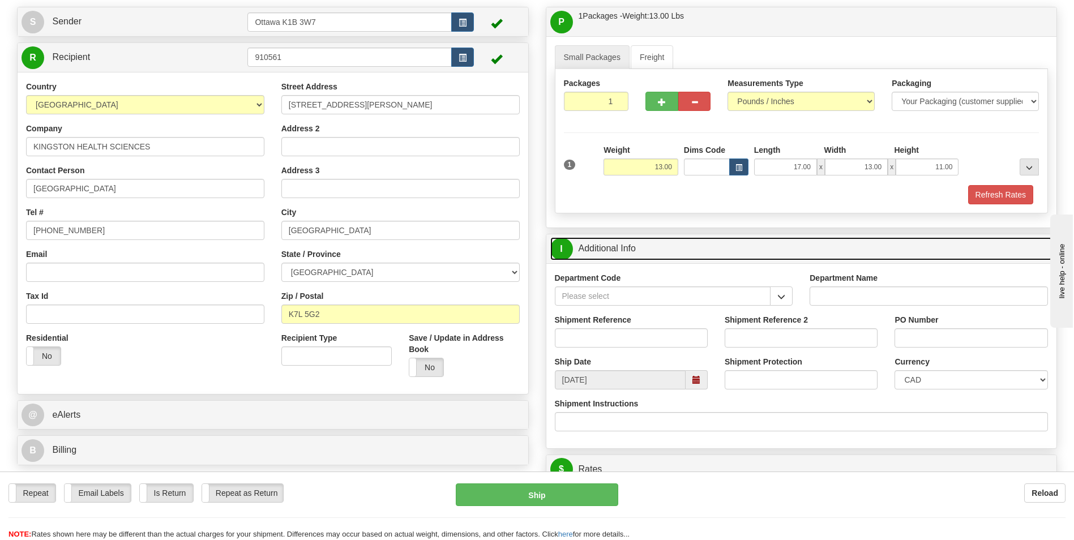
scroll to position [113, 0]
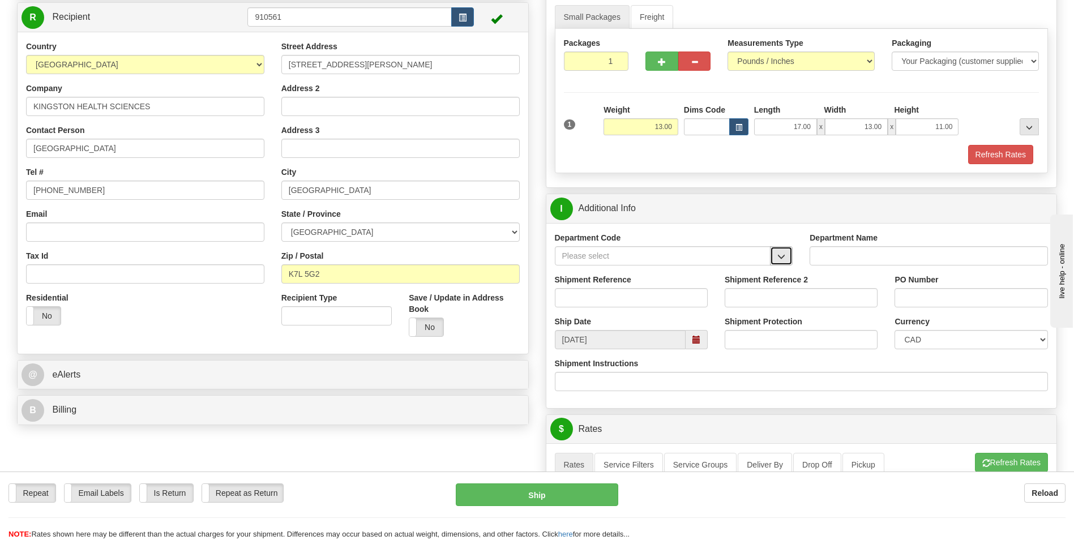
click at [780, 260] on span "button" at bounding box center [781, 256] width 8 height 7
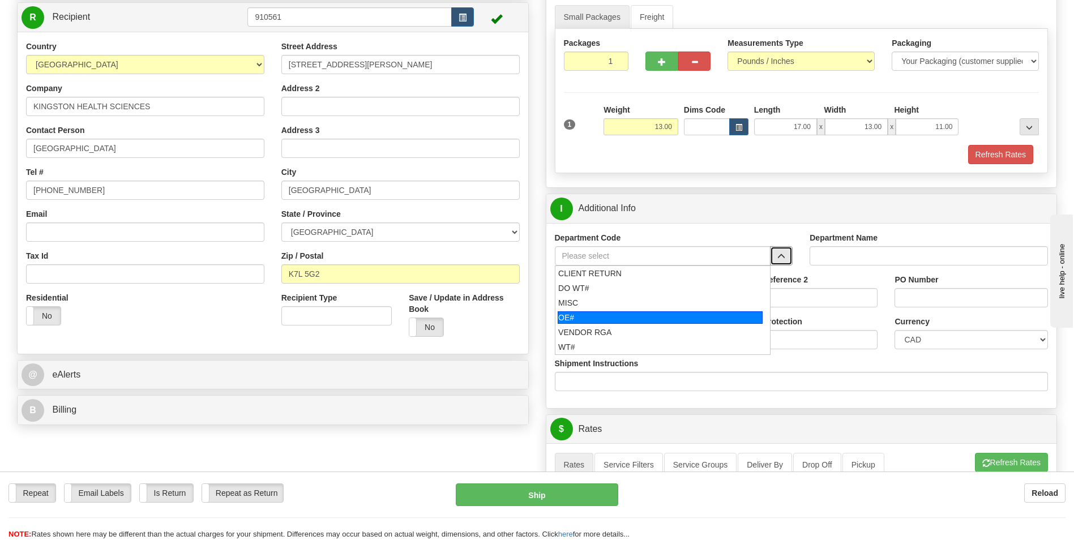
click at [693, 322] on div "OE#" at bounding box center [660, 317] width 205 height 12
type input "OE#"
type input "ORDERS"
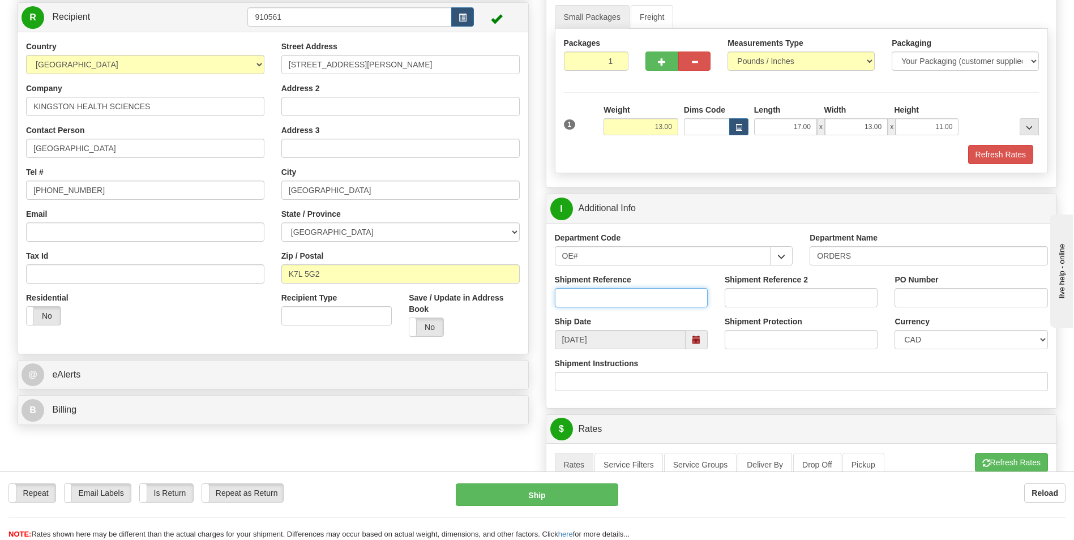
click at [606, 289] on input "Shipment Reference" at bounding box center [631, 297] width 153 height 19
type input "10203906-00"
click at [924, 302] on input "PO Number" at bounding box center [970, 297] width 153 height 19
type input "10203786-00"
click at [640, 297] on input "10203906-00" at bounding box center [631, 297] width 153 height 19
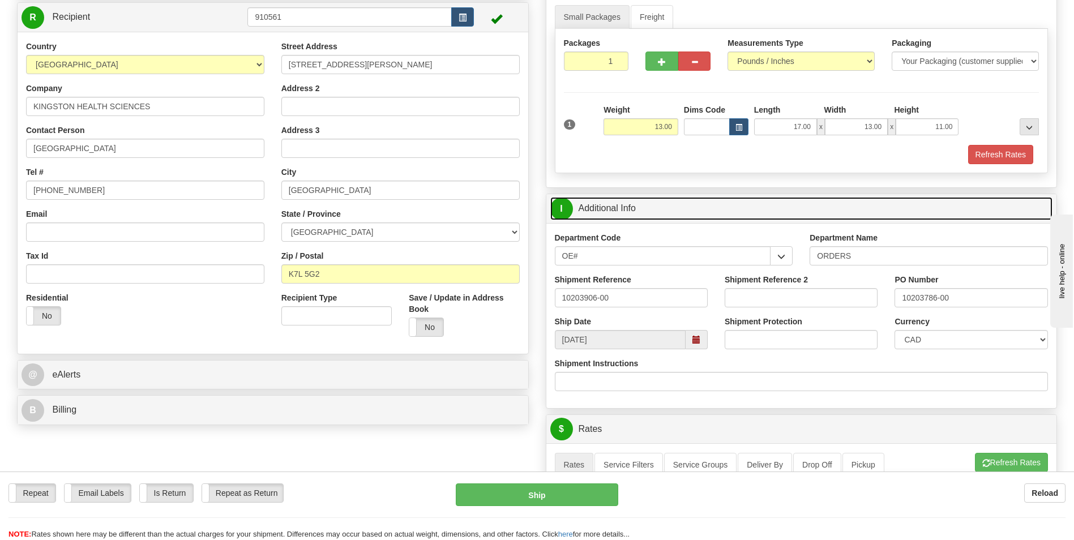
click at [717, 212] on link "I Additional Info" at bounding box center [801, 208] width 503 height 23
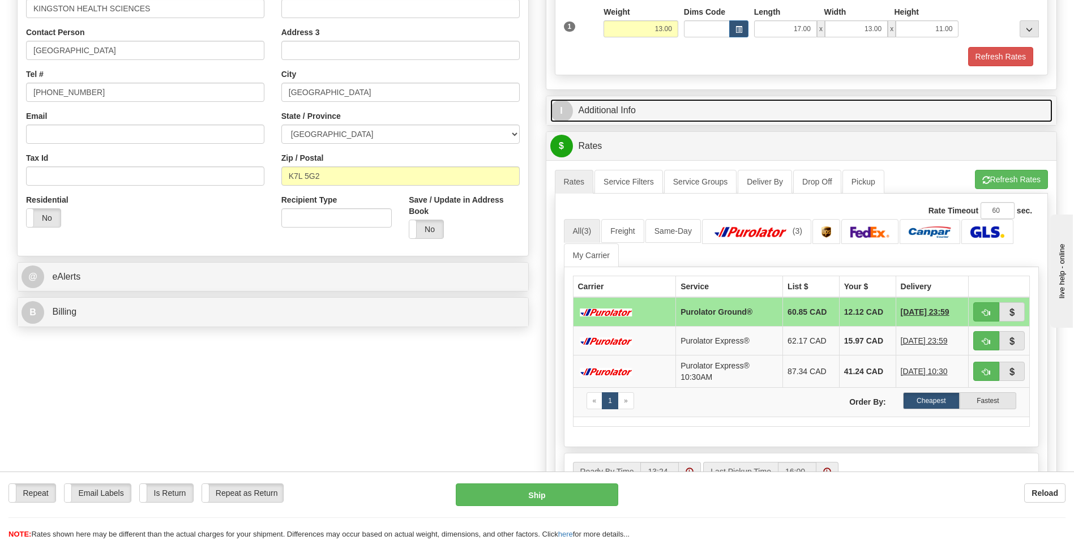
scroll to position [226, 0]
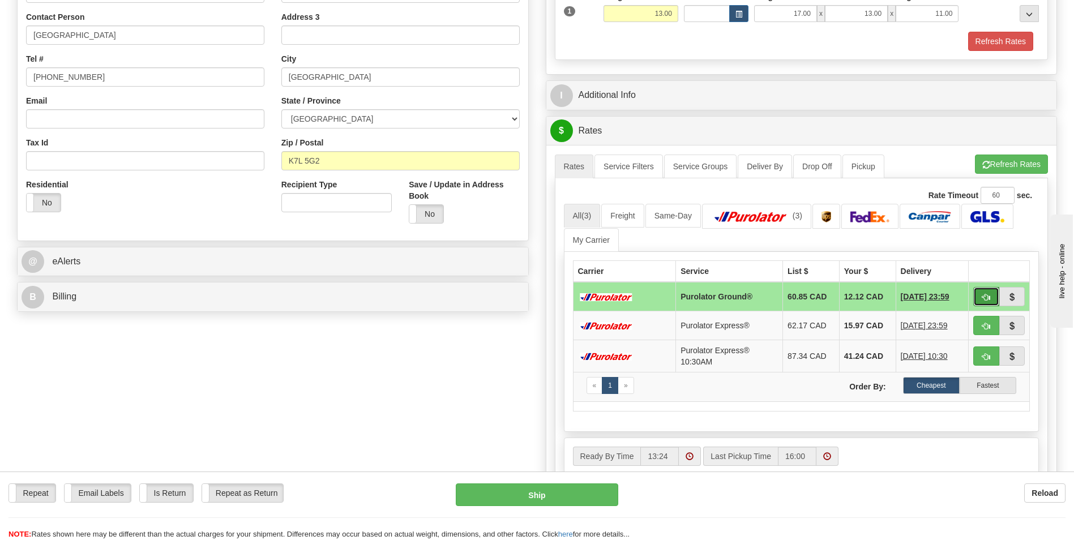
click at [983, 294] on span "button" at bounding box center [986, 297] width 8 height 7
type input "260"
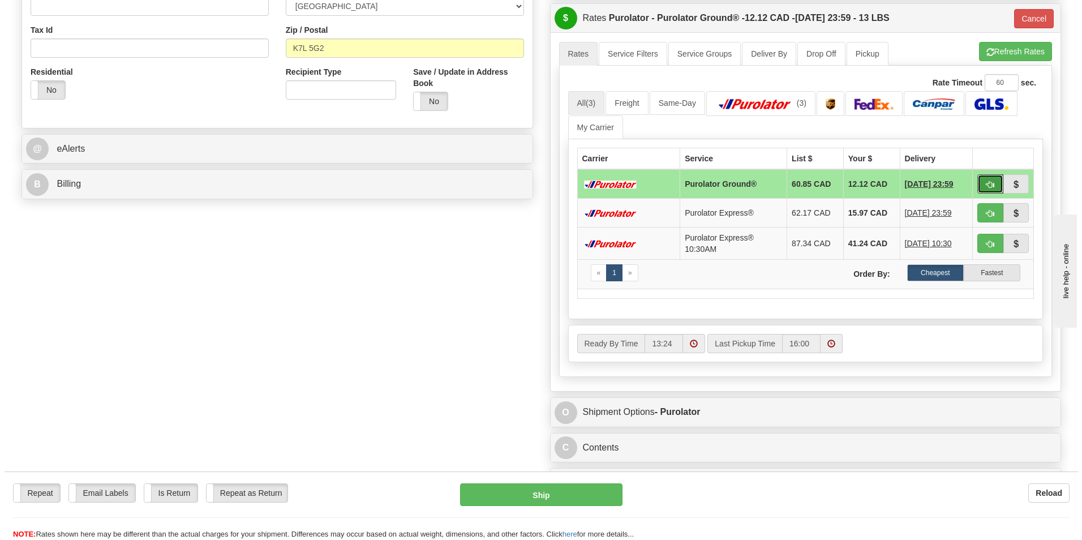
scroll to position [340, 0]
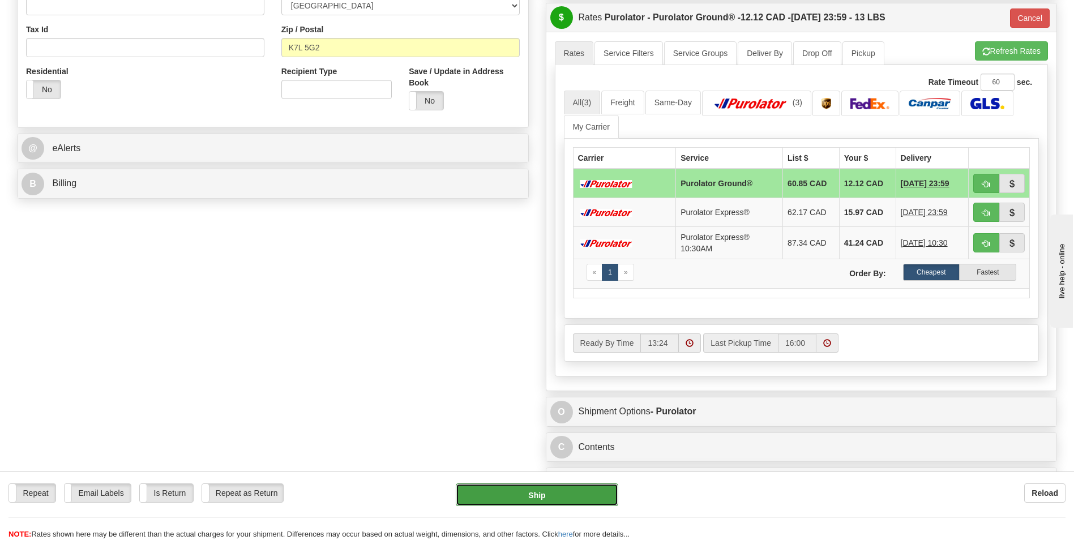
click at [559, 488] on button "Ship" at bounding box center [537, 494] width 162 height 23
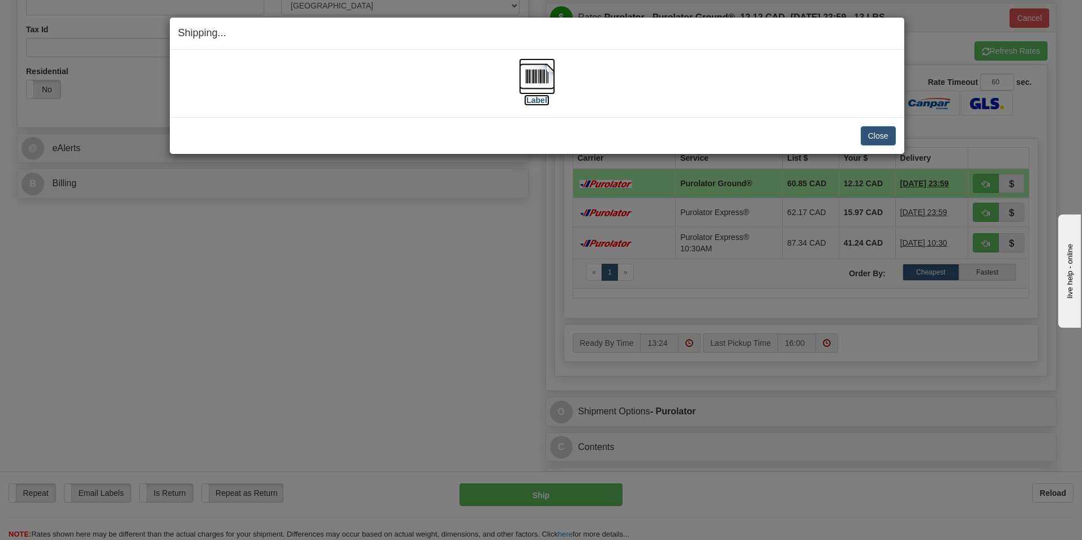
click at [534, 99] on label "[Label]" at bounding box center [537, 100] width 26 height 11
